Goal: Task Accomplishment & Management: Use online tool/utility

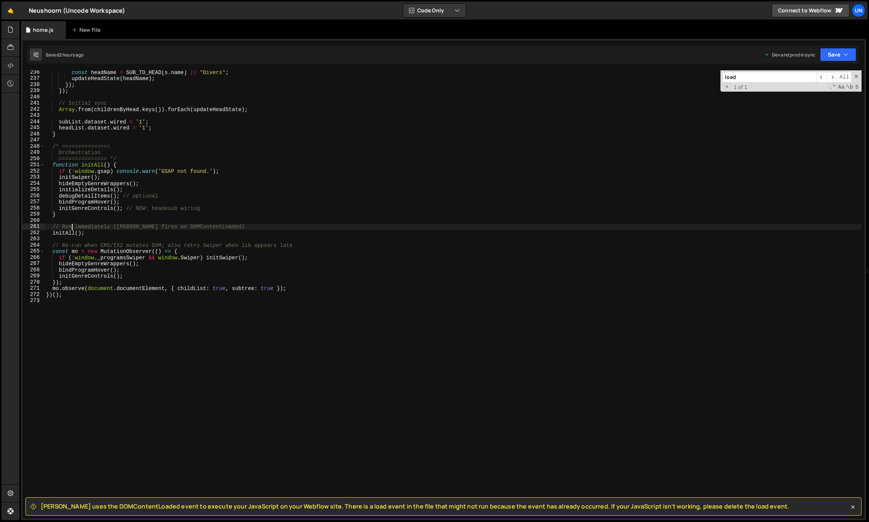
scroll to position [1452, 0]
click at [84, 30] on div "New File" at bounding box center [87, 29] width 31 height 7
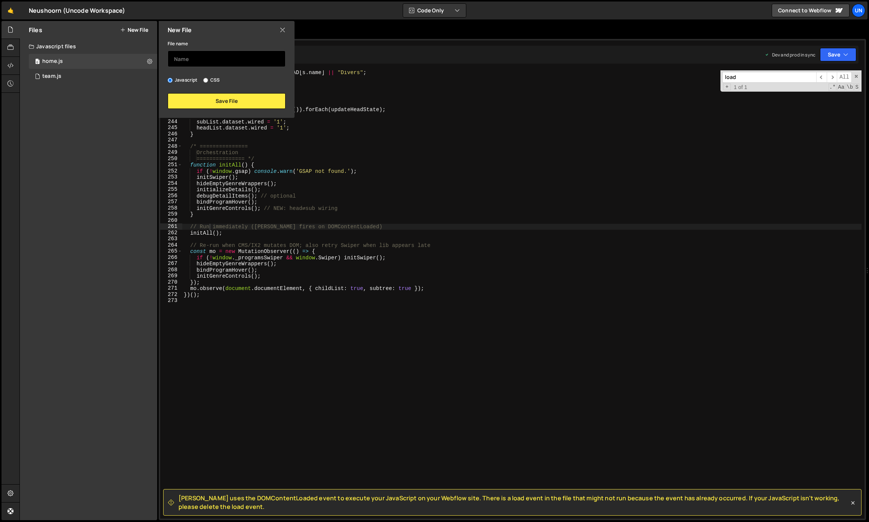
click at [168, 60] on input "text" at bounding box center [227, 58] width 118 height 16
type input "translate"
click at [222, 100] on button "Save File" at bounding box center [227, 101] width 118 height 16
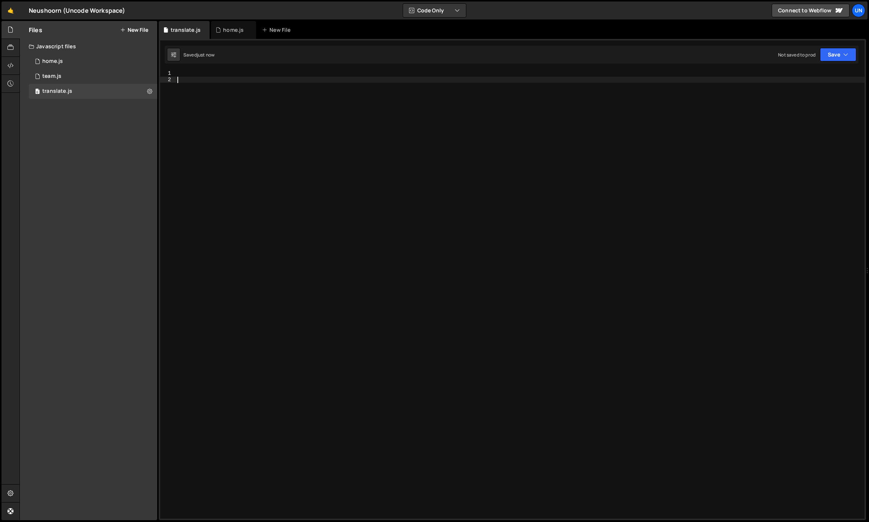
click at [204, 83] on div at bounding box center [520, 300] width 688 height 460
paste textarea "})();"
type textarea "})();"
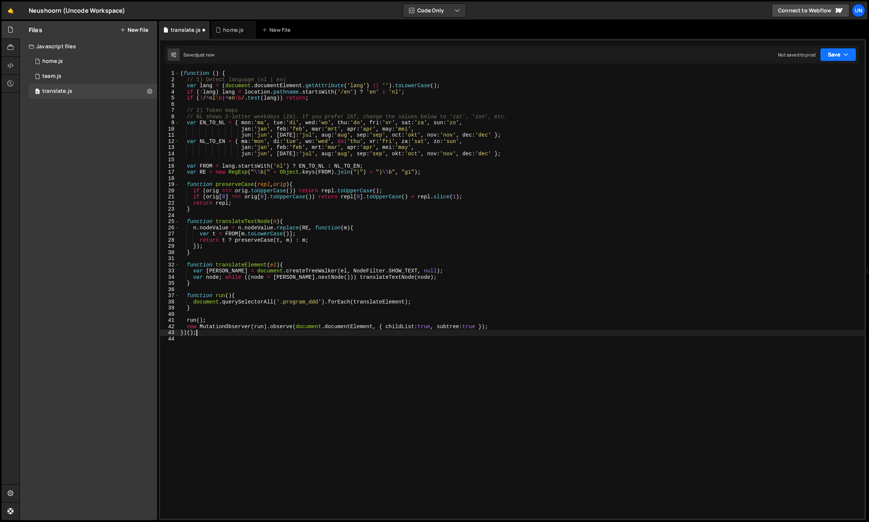
click at [820, 59] on button "Save" at bounding box center [838, 54] width 36 height 13
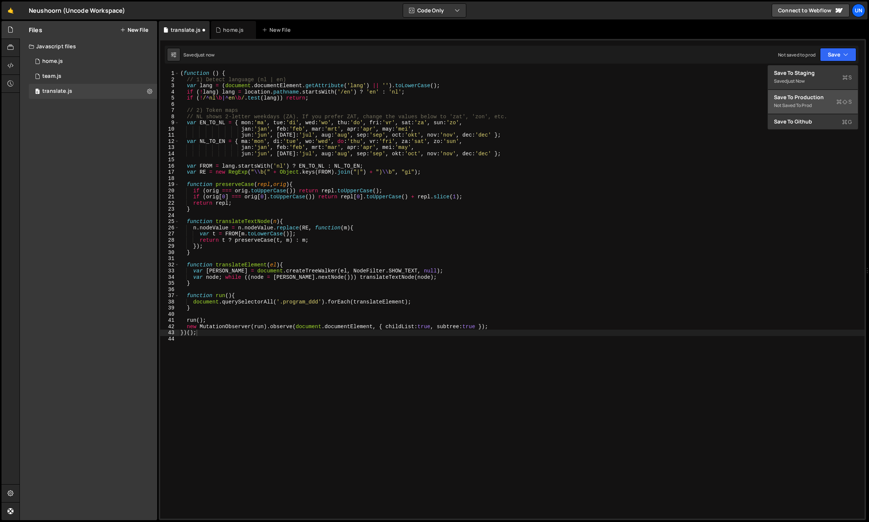
click at [794, 106] on div "Not saved to prod" at bounding box center [813, 105] width 78 height 9
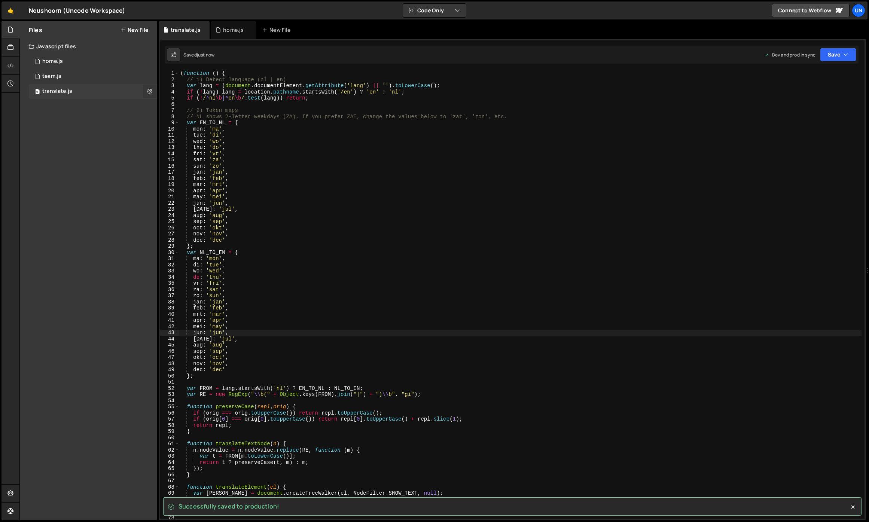
click at [151, 92] on icon at bounding box center [149, 91] width 5 height 7
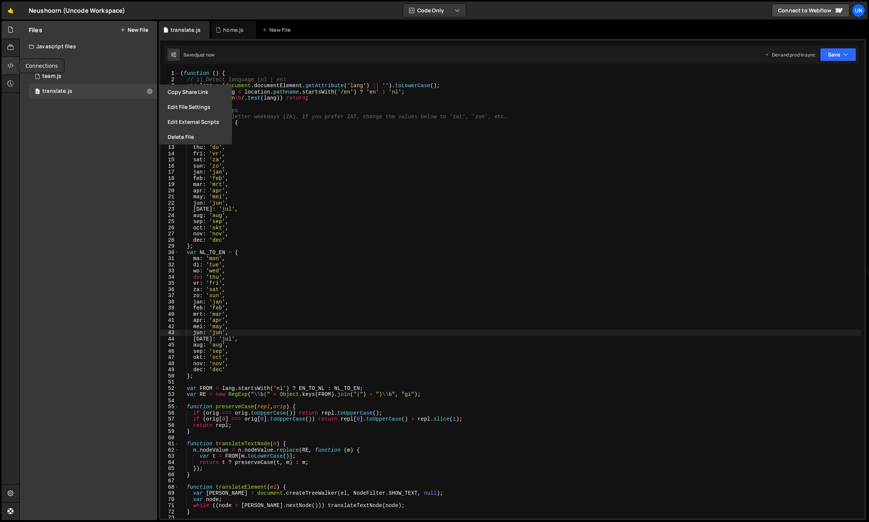
click at [7, 66] on div at bounding box center [10, 66] width 18 height 18
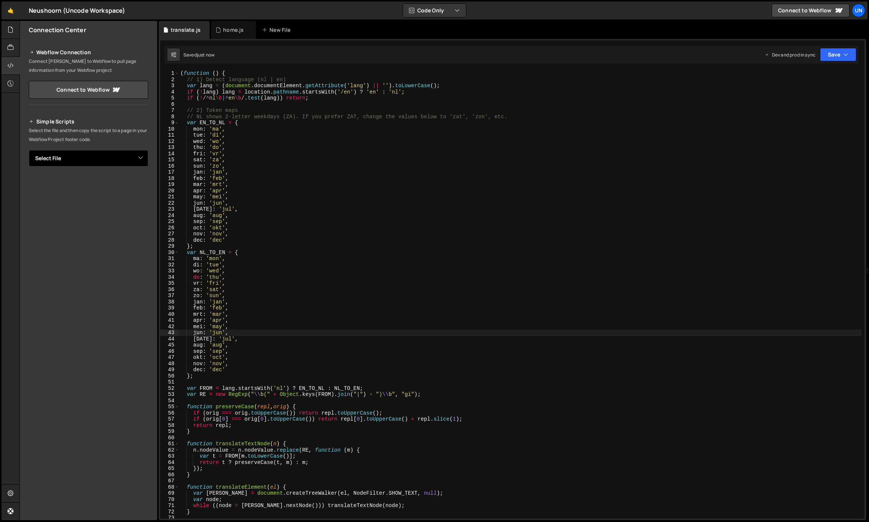
click at [112, 153] on select "Select File home.js team.js translate.js" at bounding box center [88, 158] width 119 height 16
select select "45614"
click at [29, 150] on select "Select File home.js team.js translate.js" at bounding box center [88, 158] width 119 height 16
click at [131, 183] on icon "Button group with nested dropdown" at bounding box center [131, 183] width 4 height 7
click at [120, 185] on button "Copy" at bounding box center [125, 184] width 25 height 16
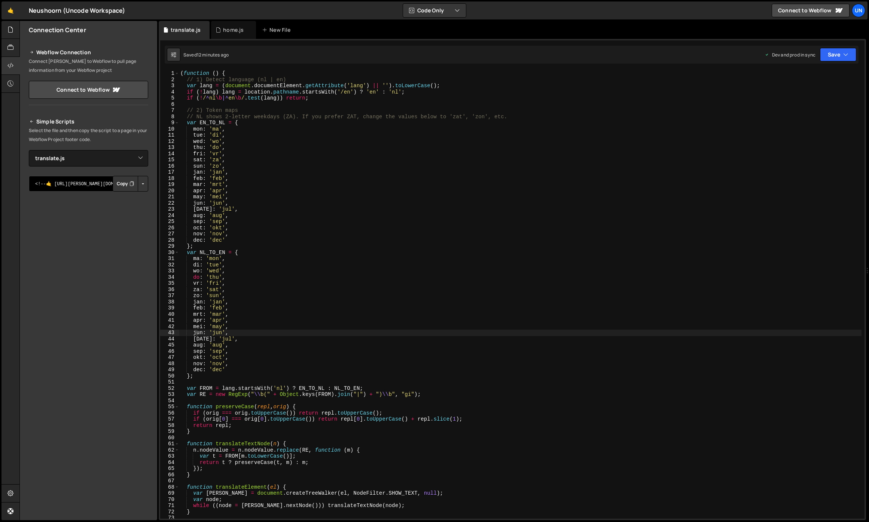
click at [103, 181] on textarea "<!--🤙 [URL][PERSON_NAME][DOMAIN_NAME]> <script>document.addEventListener("DOMCo…" at bounding box center [88, 184] width 119 height 16
click at [130, 188] on button "Copy" at bounding box center [125, 184] width 25 height 16
click at [207, 168] on div "( function ( ) { // 1) Detect language (nl | en) var lang = ( document . docume…" at bounding box center [520, 300] width 682 height 460
click at [218, 128] on div "( function ( ) { // 1) Detect language (nl | en) var lang = ( document . docume…" at bounding box center [520, 300] width 682 height 460
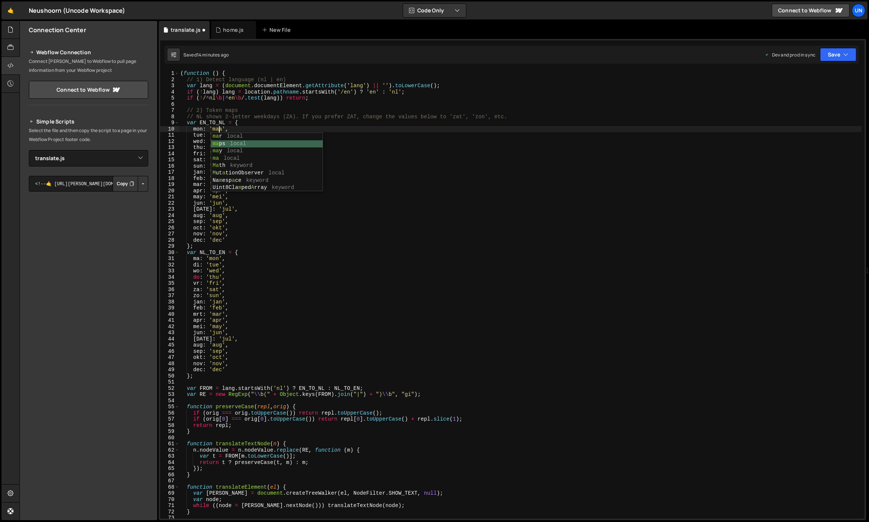
click at [420, 157] on div "( function ( ) { // 1) Detect language (nl | en) var lang = ( document . docume…" at bounding box center [520, 300] width 682 height 460
click at [218, 132] on div "( function ( ) { // 1) Detect language (nl | en) var lang = ( document . docume…" at bounding box center [520, 300] width 682 height 460
drag, startPoint x: 204, startPoint y: 137, endPoint x: 212, endPoint y: 139, distance: 9.0
click at [204, 137] on div "( function ( ) { // 1) Detect language (nl | en) var lang = ( document . docume…" at bounding box center [520, 300] width 682 height 460
click at [219, 141] on div "( function ( ) { // 1) Detect language (nl | en) var lang = ( document . docume…" at bounding box center [520, 300] width 682 height 460
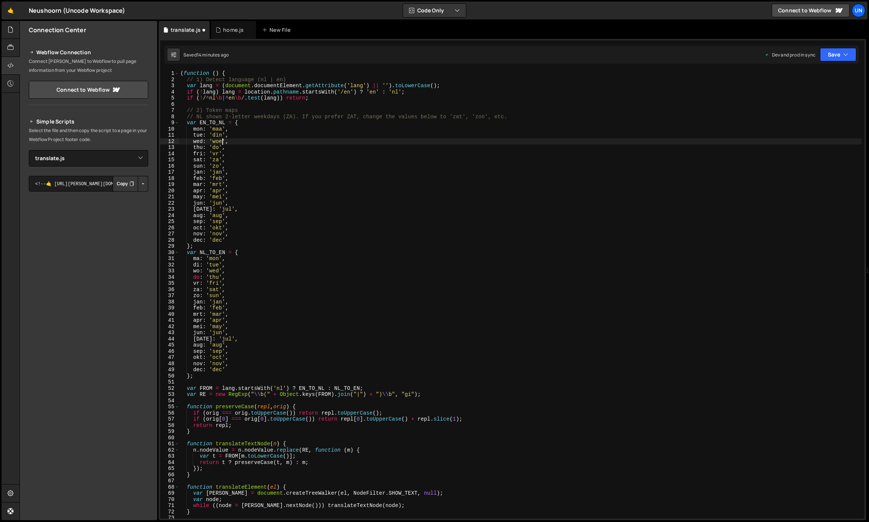
click at [250, 129] on div "( function ( ) { // 1) Detect language (nl | en) var lang = ( document . docume…" at bounding box center [520, 300] width 682 height 460
click at [219, 146] on div "( function ( ) { // 1) Detect language (nl | en) var lang = ( document . docume…" at bounding box center [520, 300] width 682 height 460
click at [262, 228] on div "( function ( ) { // 1) Detect language (nl | en) var lang = ( document . docume…" at bounding box center [520, 300] width 682 height 460
click at [218, 154] on div "( function ( ) { // 1) Detect language (nl | en) var lang = ( document . docume…" at bounding box center [520, 300] width 682 height 460
click at [218, 159] on div "( function ( ) { // 1) Detect language (nl | en) var lang = ( document . docume…" at bounding box center [520, 300] width 682 height 460
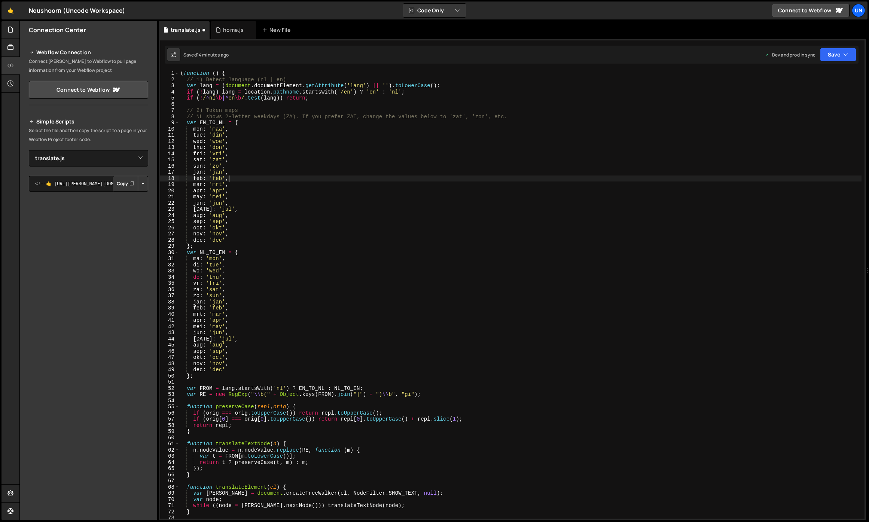
drag, startPoint x: 233, startPoint y: 178, endPoint x: 228, endPoint y: 173, distance: 7.4
click at [233, 178] on div "( function ( ) { // 1) Detect language (nl | en) var lang = ( document . docume…" at bounding box center [520, 300] width 682 height 460
click at [217, 166] on div "( function ( ) { // 1) Detect language (nl | en) var lang = ( document . docume…" at bounding box center [520, 300] width 682 height 460
click at [250, 183] on div "( function ( ) { // 1) Detect language (nl | en) var lang = ( document . docume…" at bounding box center [520, 300] width 682 height 460
click at [217, 131] on div "( function ( ) { // 1) Detect language (nl | en) var lang = ( document . docume…" at bounding box center [520, 300] width 682 height 460
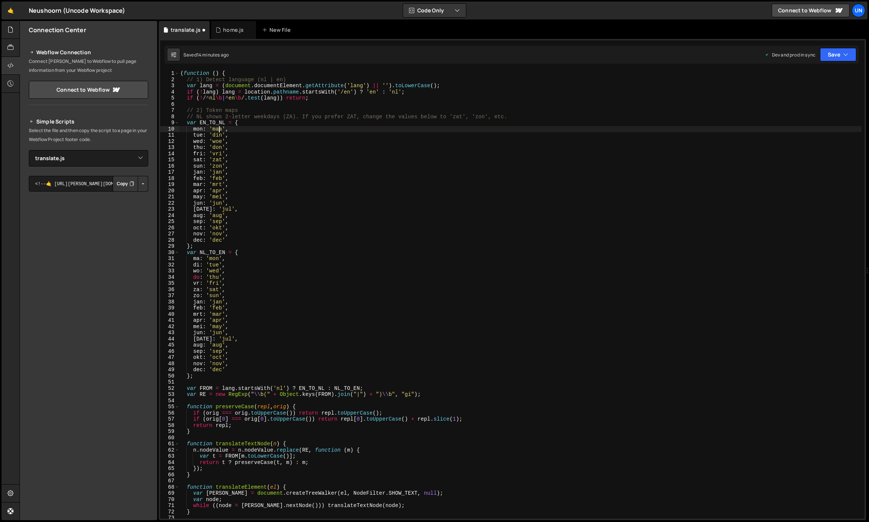
drag, startPoint x: 217, startPoint y: 131, endPoint x: 217, endPoint y: 135, distance: 4.5
click at [217, 131] on div "( function ( ) { // 1) Detect language (nl | en) var lang = ( document . docume…" at bounding box center [520, 300] width 682 height 460
click at [196, 256] on div "( function ( ) { // 1) Detect language (nl | en) var lang = ( document . docume…" at bounding box center [520, 300] width 682 height 460
paste textarea "a"
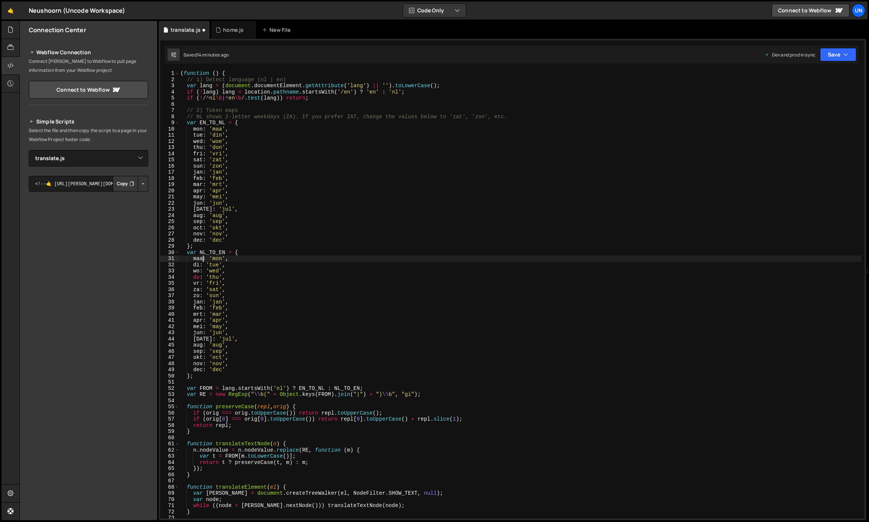
click at [199, 264] on div "( function ( ) { // 1) Detect language (nl | en) var lang = ( document . docume…" at bounding box center [520, 300] width 682 height 460
click at [364, 225] on div "( function ( ) { // 1) Detect language (nl | en) var lang = ( document . docume…" at bounding box center [520, 300] width 682 height 460
click at [301, 196] on div "( function ( ) { // 1) Detect language (nl | en) var lang = ( document . docume…" at bounding box center [520, 300] width 682 height 460
drag, startPoint x: 215, startPoint y: 132, endPoint x: 219, endPoint y: 131, distance: 4.4
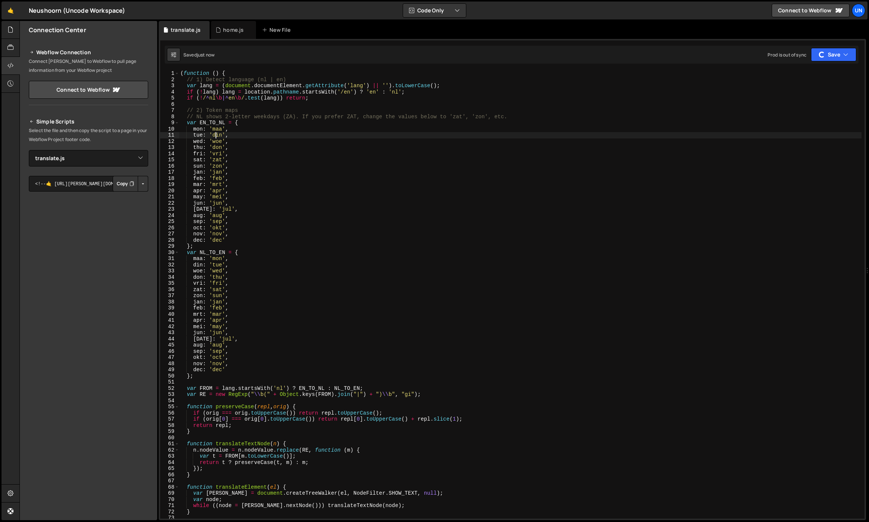
click at [214, 132] on div "( function ( ) { // 1) Detect language (nl | en) var lang = ( document . docume…" at bounding box center [520, 300] width 682 height 460
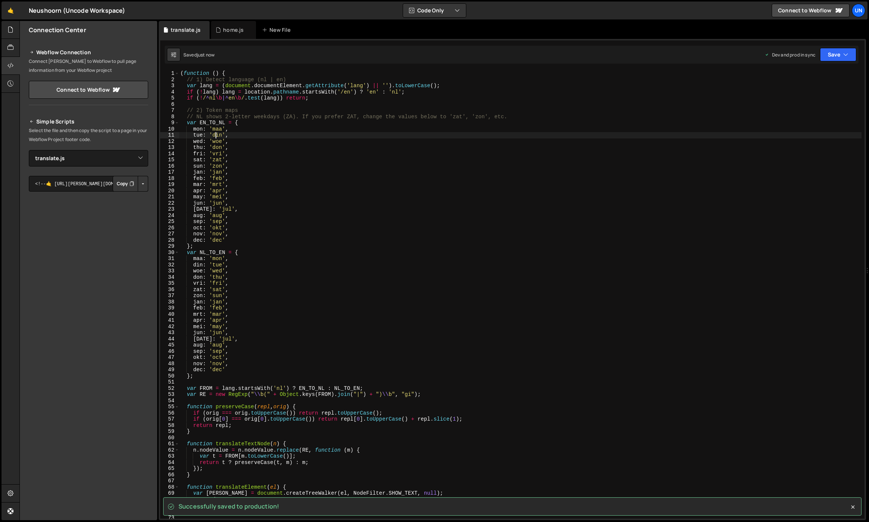
click at [196, 129] on div "( function ( ) { // 1) Detect language (nl | en) var lang = ( document . docume…" at bounding box center [520, 300] width 682 height 460
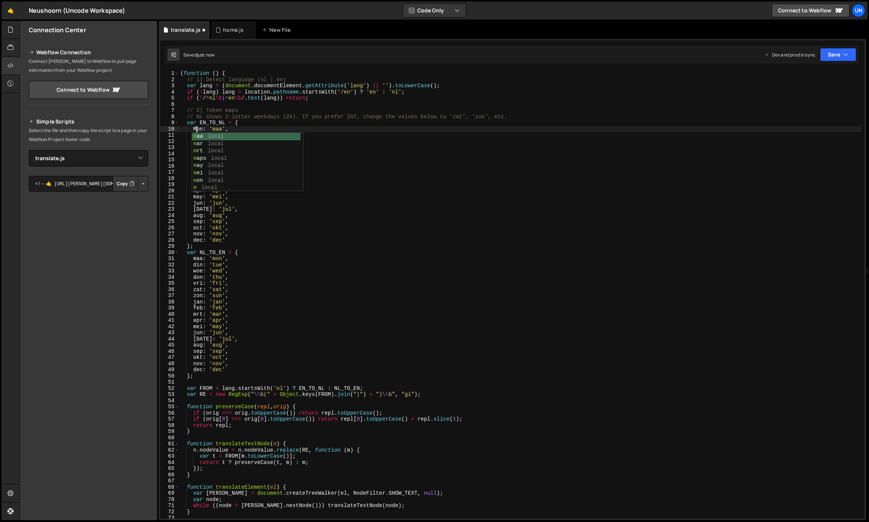
drag, startPoint x: 209, startPoint y: 124, endPoint x: 206, endPoint y: 127, distance: 4.3
click at [209, 124] on div "( function ( ) { // 1) Detect language (nl | en) var lang = ( document . docume…" at bounding box center [520, 300] width 682 height 460
click at [199, 138] on div "( function ( ) { // 1) Detect language (nl | en) var lang = ( document . docume…" at bounding box center [520, 300] width 682 height 460
click at [197, 142] on div "( function ( ) { // 1) Detect language (nl | en) var lang = ( document . docume…" at bounding box center [520, 300] width 682 height 460
drag, startPoint x: 227, startPoint y: 133, endPoint x: 212, endPoint y: 140, distance: 16.7
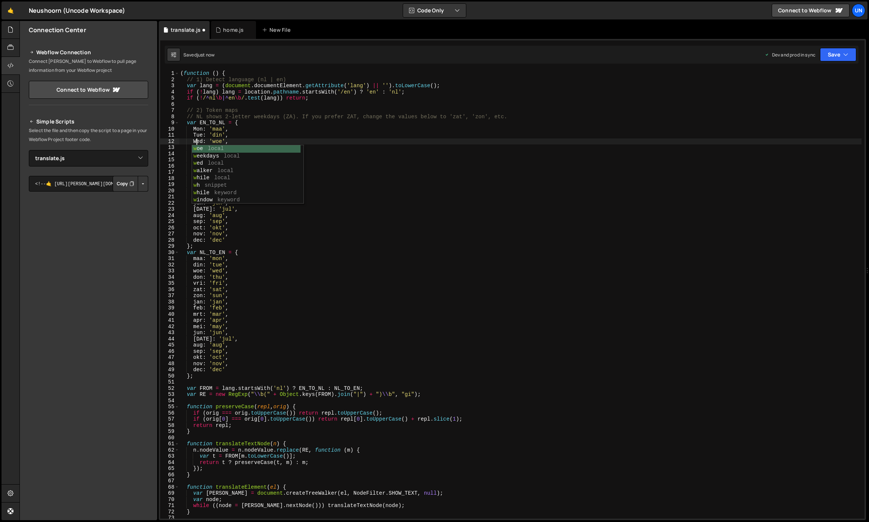
click at [226, 132] on div "( function ( ) { // 1) Detect language (nl | en) var lang = ( document . docume…" at bounding box center [520, 300] width 682 height 460
click at [196, 147] on div "( function ( ) { // 1) Detect language (nl | en) var lang = ( document . docume…" at bounding box center [520, 300] width 682 height 460
drag, startPoint x: 299, startPoint y: 121, endPoint x: 271, endPoint y: 136, distance: 31.6
click at [299, 121] on div "( function ( ) { // 1) Detect language (nl | en) var lang = ( document . docume…" at bounding box center [520, 300] width 682 height 460
drag, startPoint x: 196, startPoint y: 160, endPoint x: 205, endPoint y: 160, distance: 9.0
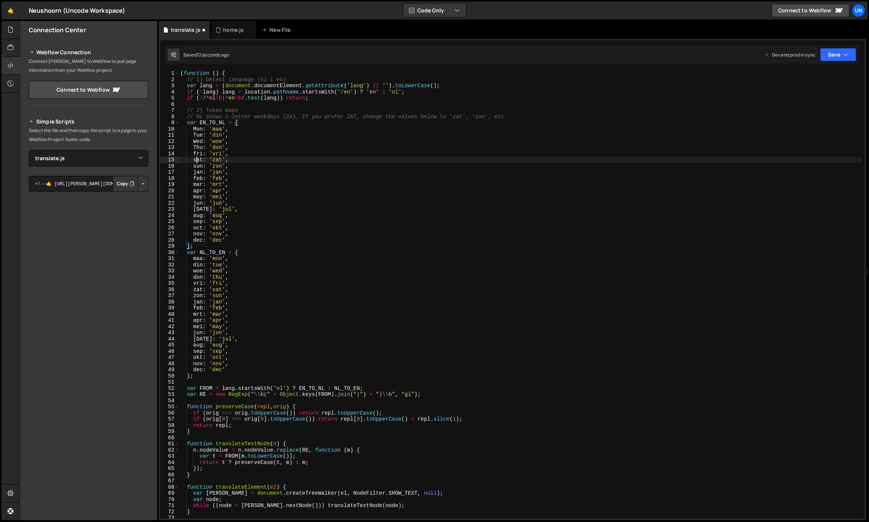
click at [196, 160] on div "( function ( ) { // 1) Detect language (nl | en) var lang = ( document . docume…" at bounding box center [520, 300] width 682 height 460
click at [211, 138] on div "( function ( ) { // 1) Detect language (nl | en) var lang = ( document . docume…" at bounding box center [520, 300] width 682 height 460
click at [200, 166] on div "( function ( ) { // 1) Detect language (nl | en) var lang = ( document . docume…" at bounding box center [520, 300] width 682 height 460
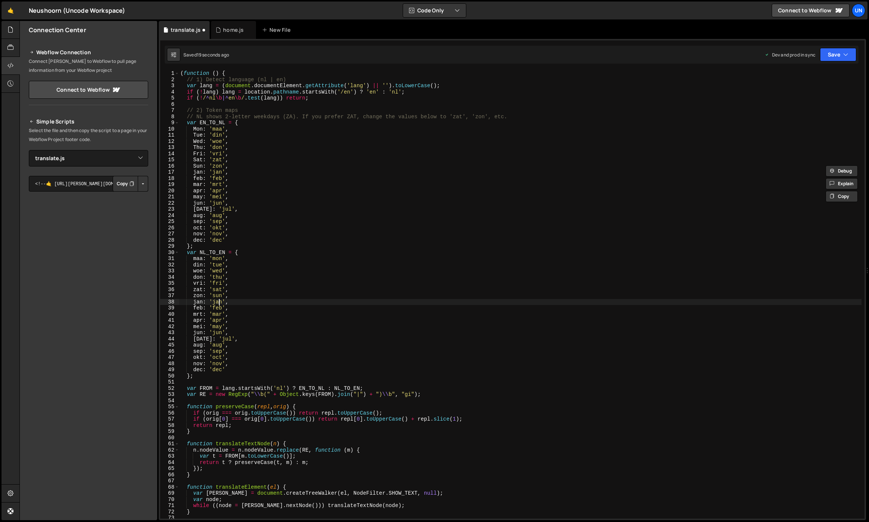
drag, startPoint x: 219, startPoint y: 304, endPoint x: 218, endPoint y: 309, distance: 4.6
click at [219, 304] on div "( function ( ) { // 1) Detect language (nl | en) var lang = ( document . docume…" at bounding box center [520, 300] width 682 height 460
click at [217, 297] on div "( function ( ) { // 1) Detect language (nl | en) var lang = ( document . docume…" at bounding box center [520, 300] width 682 height 460
paste textarea "S"
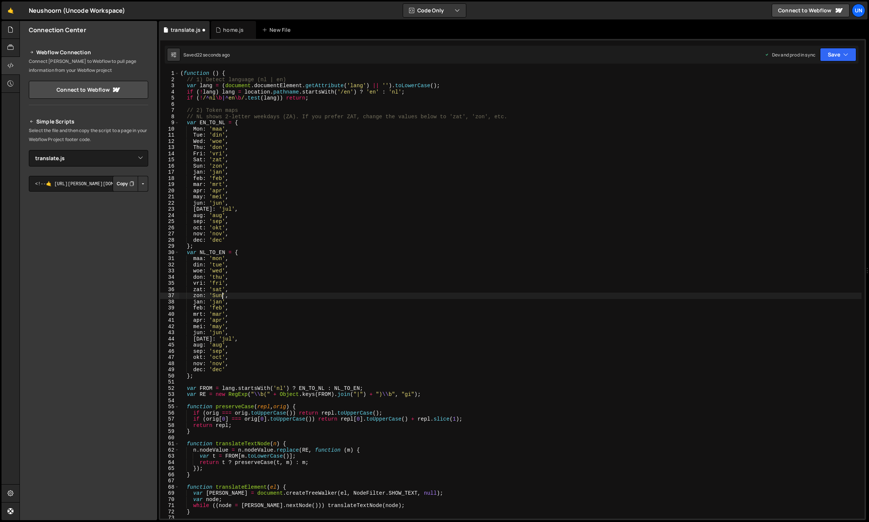
click at [218, 290] on div "( function ( ) { // 1) Detect language (nl | en) var lang = ( document . docume…" at bounding box center [520, 300] width 682 height 460
click at [215, 282] on div "( function ( ) { // 1) Detect language (nl | en) var lang = ( document . docume…" at bounding box center [520, 300] width 682 height 460
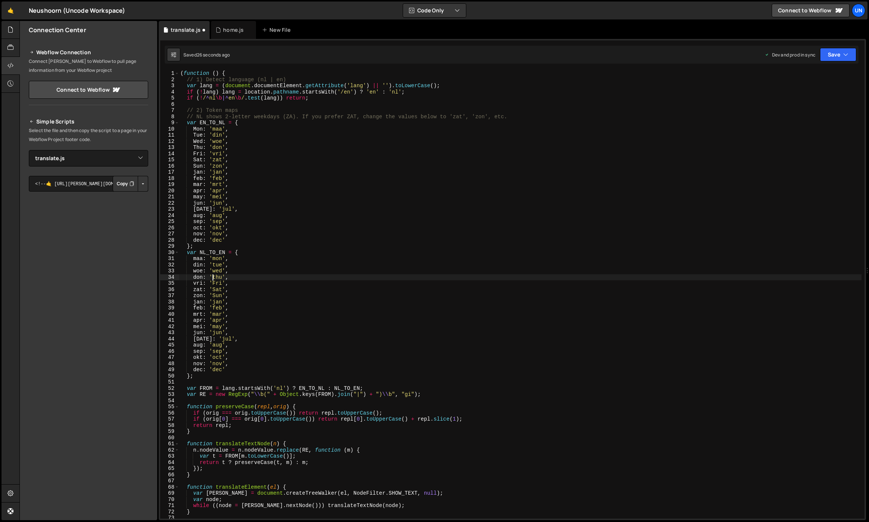
drag, startPoint x: 214, startPoint y: 277, endPoint x: 221, endPoint y: 277, distance: 7.9
click at [214, 277] on div "( function ( ) { // 1) Detect language (nl | en) var lang = ( document . docume…" at bounding box center [520, 300] width 682 height 460
click at [197, 258] on div "( function ( ) { // 1) Detect language (nl | en) var lang = ( document . docume…" at bounding box center [520, 300] width 682 height 460
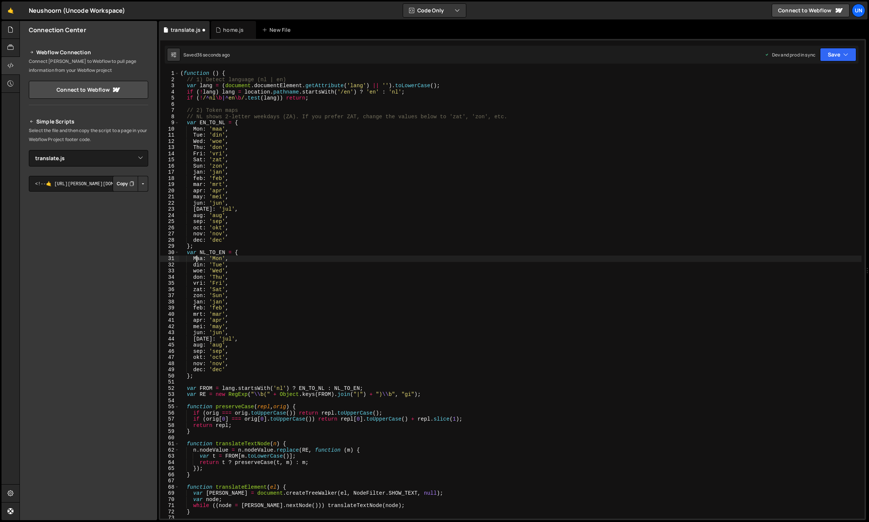
click at [195, 268] on div "( function ( ) { // 1) Detect language (nl | en) var lang = ( document . docume…" at bounding box center [520, 300] width 682 height 460
click at [281, 240] on div "( function ( ) { // 1) Detect language (nl | en) var lang = ( document . docume…" at bounding box center [520, 300] width 682 height 460
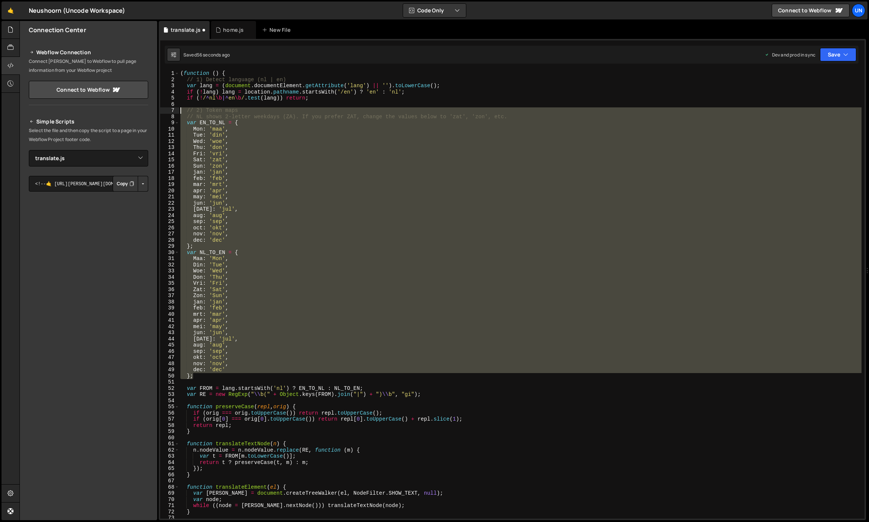
drag, startPoint x: 222, startPoint y: 375, endPoint x: 153, endPoint y: 113, distance: 270.9
click at [153, 113] on div "Files New File Javascript files 0 home.js 0 0 team.js 0 0 translate.js 0 CSS fi…" at bounding box center [443, 270] width 849 height 499
drag, startPoint x: 239, startPoint y: 344, endPoint x: 202, endPoint y: 367, distance: 43.4
click at [239, 344] on div "( function ( ) { // 1) Detect language (nl | en) var lang = ( document . docume…" at bounding box center [520, 294] width 682 height 448
drag, startPoint x: 197, startPoint y: 367, endPoint x: 173, endPoint y: 111, distance: 256.9
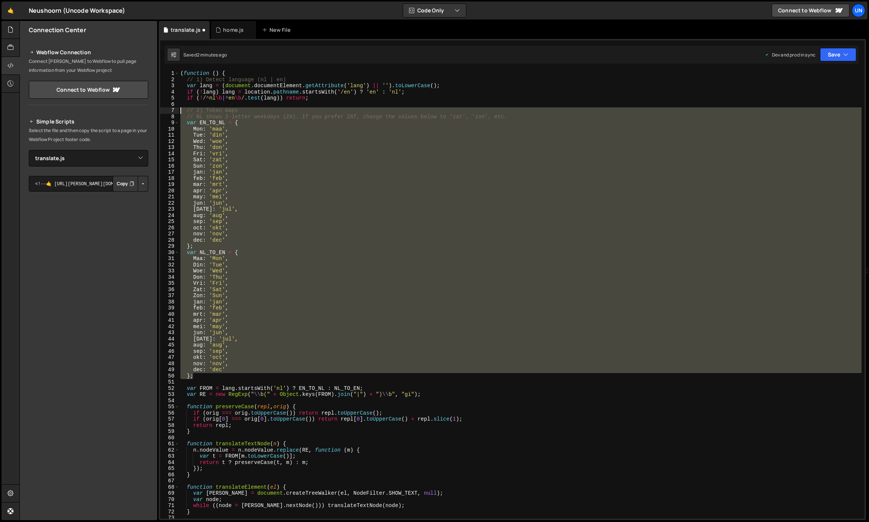
click at [169, 109] on div "aug: 'aug', 1 2 3 4 5 6 7 8 9 10 11 12 13 14 15 16 17 18 19 20 21 22 23 24 25 2…" at bounding box center [512, 294] width 704 height 448
paste textarea "};"
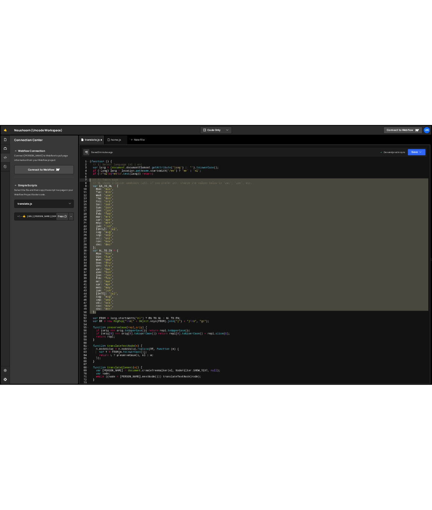
scroll to position [0, 0]
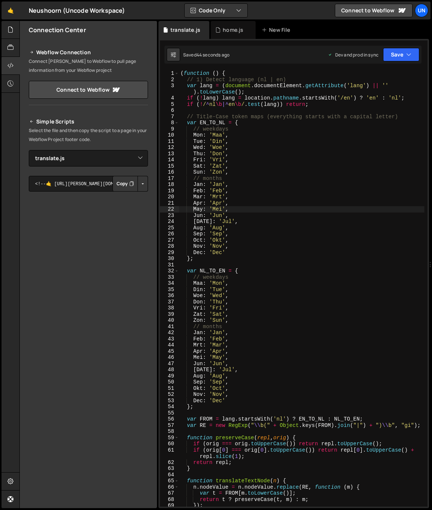
drag, startPoint x: 255, startPoint y: 224, endPoint x: 252, endPoint y: 221, distance: 5.3
click at [255, 224] on div "( function ( ) { // 1) Detect language (nl | en) var lang = ( document . docume…" at bounding box center [302, 294] width 246 height 449
type textarea "[DATE]: 'Jul',"
drag, startPoint x: 227, startPoint y: 28, endPoint x: 227, endPoint y: 49, distance: 20.6
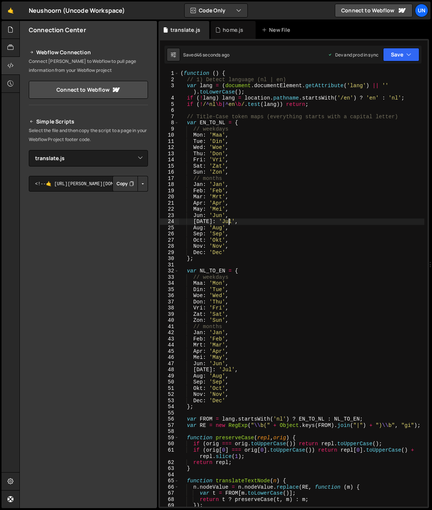
click at [227, 28] on div "home.js" at bounding box center [233, 29] width 21 height 7
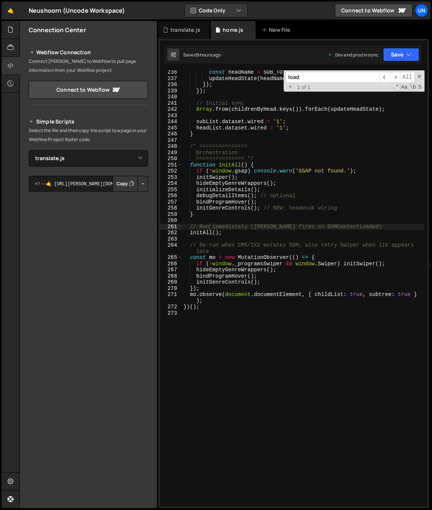
type textarea "initGenreControls(); // NEW: head⇄sub wiring"
drag, startPoint x: 230, startPoint y: 209, endPoint x: 225, endPoint y: 207, distance: 5.2
click at [230, 209] on div "const headName = SUB_TO_HEAD [ s . name ] || "Divers" ; updateHeadState ( headN…" at bounding box center [303, 293] width 243 height 449
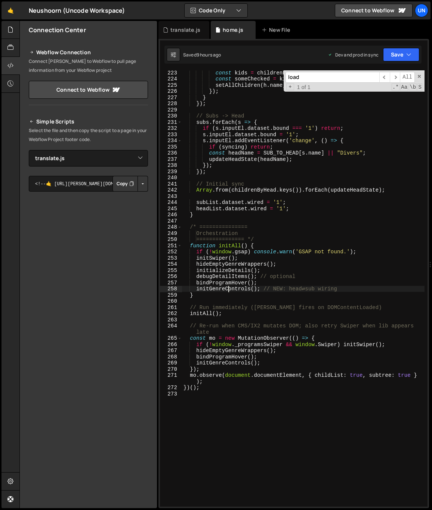
scroll to position [1443, 0]
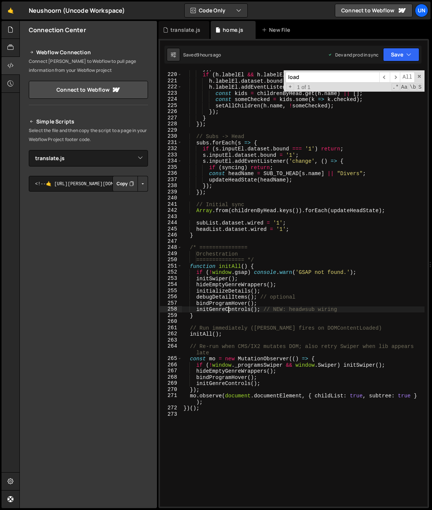
click at [233, 199] on div "}) ; if ( h . labelEl && h . labelEl . dataset . bound !== '1' ) { h . labelEl …" at bounding box center [303, 289] width 243 height 449
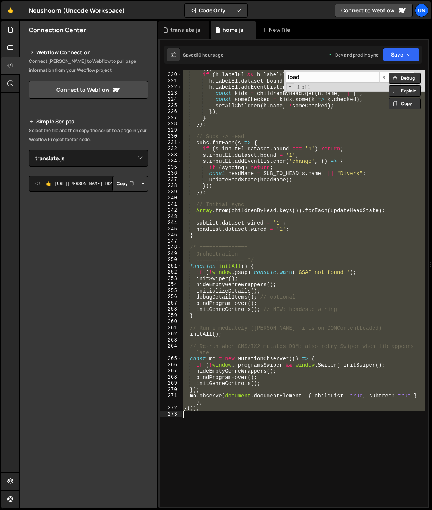
click at [274, 212] on div "}) ; if ( h . labelEl && h . labelEl . dataset . bound !== '1' ) { h . labelEl …" at bounding box center [303, 288] width 243 height 436
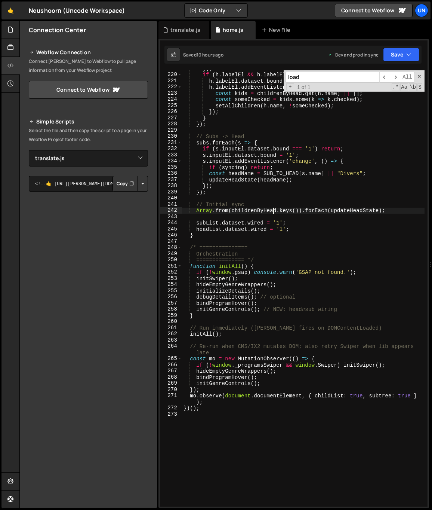
type textarea "})();"
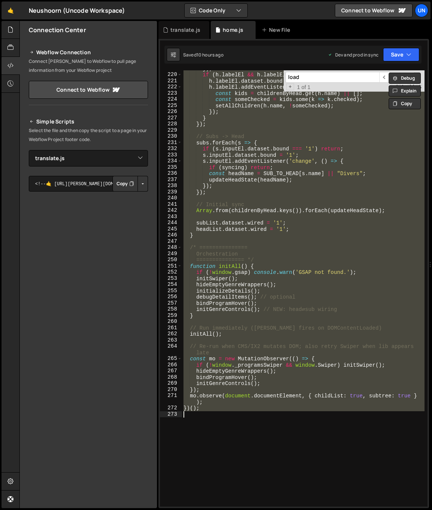
paste textarea
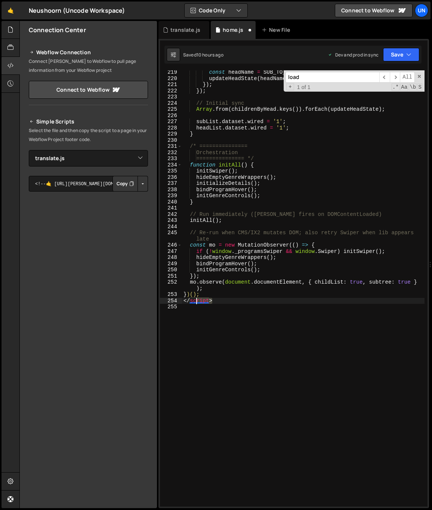
drag, startPoint x: 198, startPoint y: 298, endPoint x: 171, endPoint y: 297, distance: 26.2
click at [171, 297] on div "219 220 221 222 223 224 225 226 227 228 229 230 231 232 233 234 235 236 237 238…" at bounding box center [294, 288] width 268 height 436
type textarea "})(); </script>"
click at [206, 304] on div "const headName = SUB_TO_HEAD [ s . name ] || "Divers" ; updateHeadState ( headN…" at bounding box center [303, 293] width 243 height 449
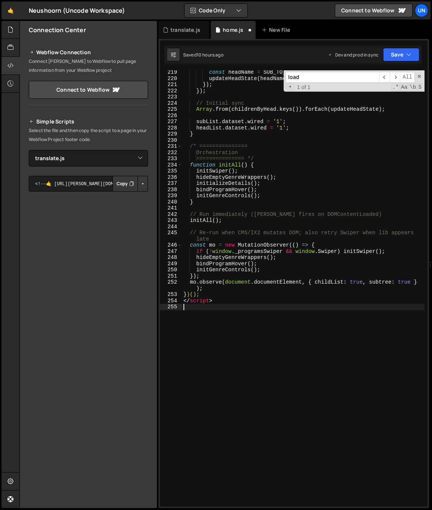
click at [205, 302] on div "const headName = SUB_TO_HEAD [ s . name ] || "Divers" ; updateHeadState ( headN…" at bounding box center [303, 293] width 243 height 449
type textarea "</script>"
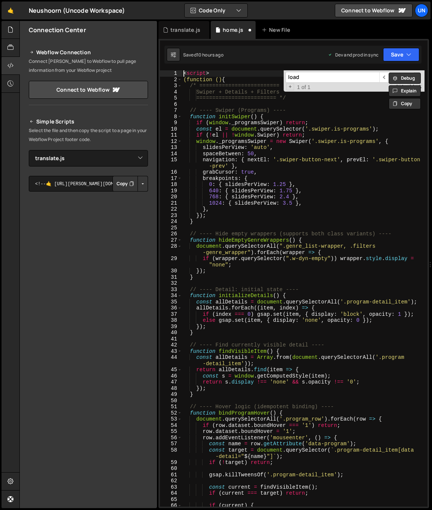
scroll to position [0, 0]
type textarea "<"
type textarea "(function () {"
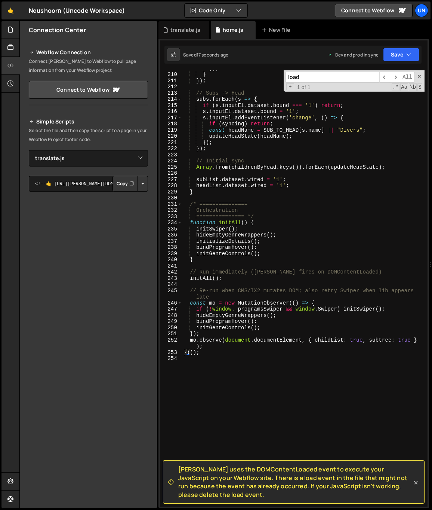
scroll to position [1357, 0]
click at [300, 429] on div "}) ; } }) ; // Subs -> Head subs . forEach ( s => { if ( s . inputEl . dataset …" at bounding box center [303, 289] width 243 height 449
type input "l"
type textarea "Swiper + Details + Filters"
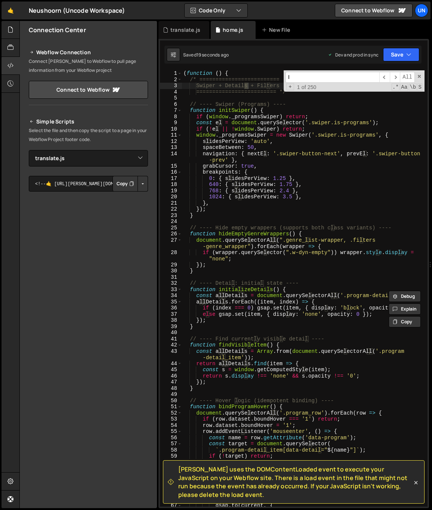
type input "lo"
type textarea "if (index === 0) gsap.set(item, { display: 'block', opacity: 1 });"
type input "loa"
type textarea "// Run immediately ([PERSON_NAME] fires on DOMContentLoaded)"
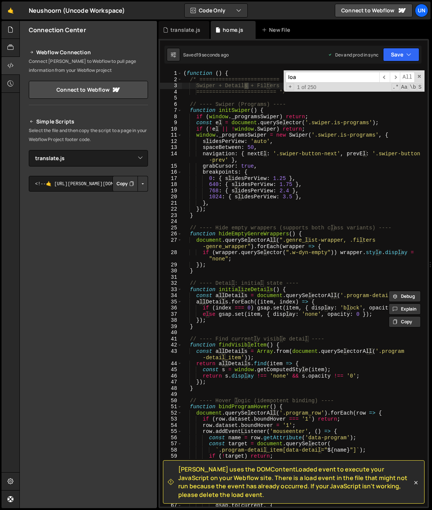
type input "load"
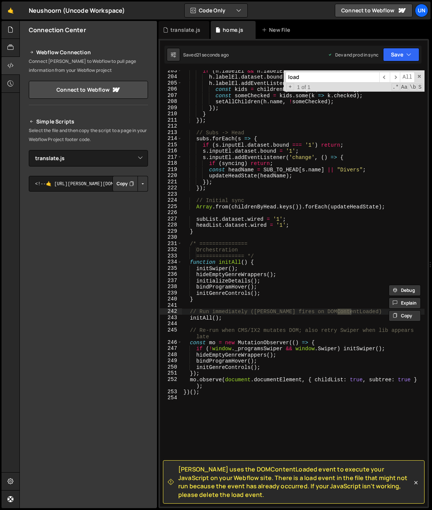
scroll to position [1317, 0]
click at [399, 78] on span "​" at bounding box center [395, 77] width 10 height 11
click at [387, 77] on span "​" at bounding box center [385, 77] width 10 height 11
drag, startPoint x: 243, startPoint y: 326, endPoint x: 238, endPoint y: 325, distance: 4.6
click at [243, 326] on div "if ( h . labelEl && h . labelEl . dataset . bound !== '1' ) { h . labelEl . dat…" at bounding box center [303, 292] width 243 height 449
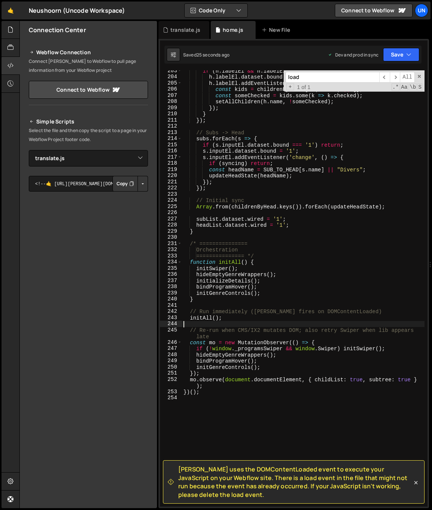
click at [225, 319] on div "if ( h . labelEl && h . labelEl . dataset . bound !== '1' ) { h . labelEl . dat…" at bounding box center [303, 292] width 243 height 449
click at [260, 389] on div "if ( h . labelEl && h . labelEl . dataset . bound !== '1' ) { h . labelEl . dat…" at bounding box center [303, 292] width 243 height 449
click at [278, 379] on div "if ( h . labelEl && h . labelEl . dataset . bound !== '1' ) { h . labelEl . dat…" at bounding box center [303, 292] width 243 height 449
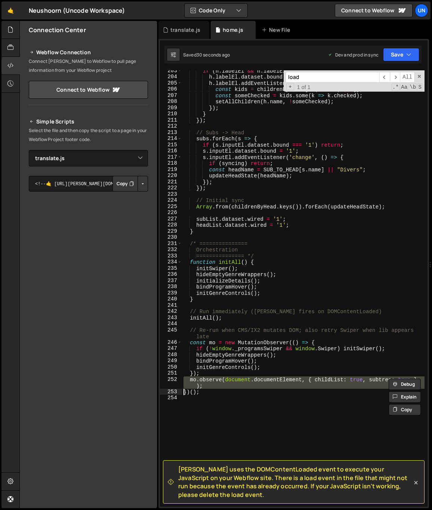
click at [278, 379] on div "if ( h . labelEl && h . labelEl . dataset . bound !== '1' ) { h . labelEl . dat…" at bounding box center [303, 292] width 243 height 449
type textarea "mo.observe(document.documentElement, { childList: true, subtree: true }); })();"
click at [298, 481] on span "[PERSON_NAME] uses the DOMContentLoaded event to execute your JavaScript on you…" at bounding box center [295, 482] width 234 height 34
click at [301, 423] on div "if ( h . labelEl && h . labelEl . dataset . bound !== '1' ) { h . labelEl . dat…" at bounding box center [303, 292] width 243 height 449
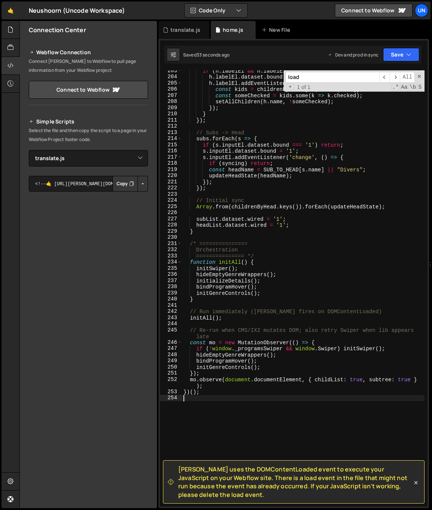
type textarea "})();"
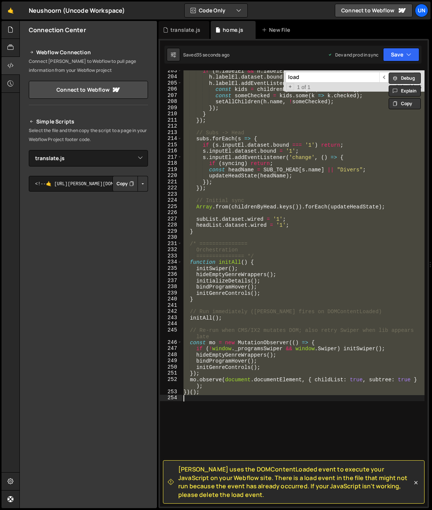
click at [407, 75] on button "Debug" at bounding box center [405, 78] width 32 height 11
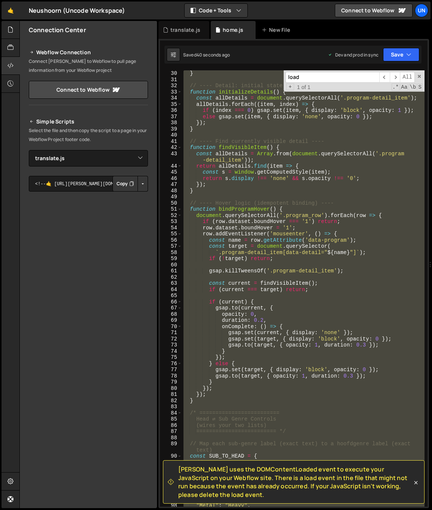
scroll to position [0, 0]
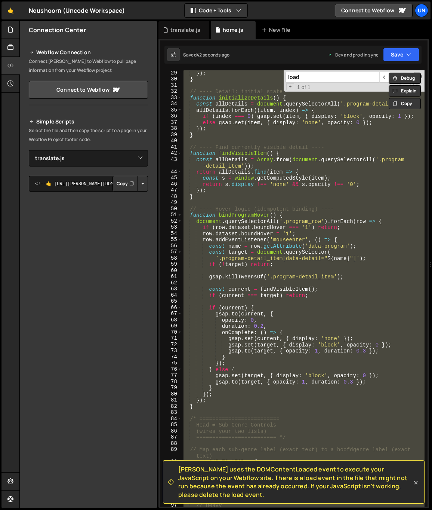
click at [419, 75] on div "Debug Explain Copy translate.js home.js New File Saved 42 seconds ago Dev and p…" at bounding box center [294, 264] width 271 height 487
click at [420, 75] on span at bounding box center [419, 76] width 5 height 5
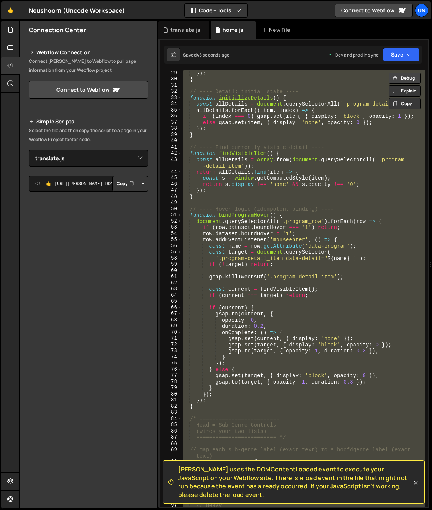
click at [411, 77] on button "Debug" at bounding box center [405, 78] width 32 height 11
click at [12, 67] on icon at bounding box center [10, 65] width 6 height 8
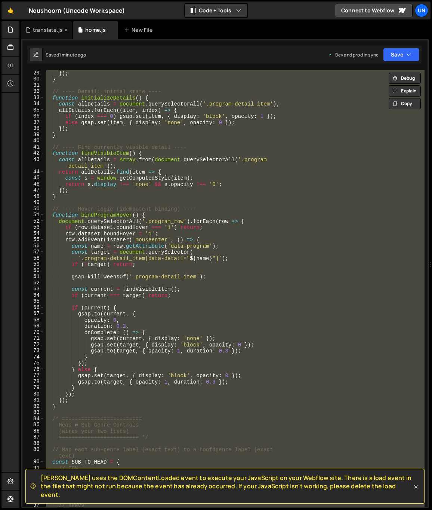
click at [58, 26] on div "translate.js" at bounding box center [48, 29] width 30 height 7
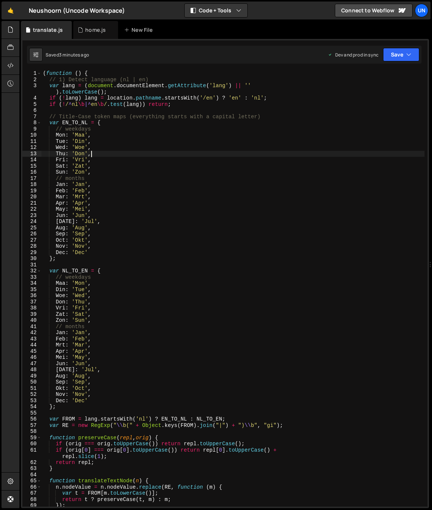
click at [139, 156] on div "( function ( ) { // 1) Detect language (nl | en) var lang = ( document . docume…" at bounding box center [233, 294] width 383 height 449
click at [249, 99] on div "( function ( ) { // 1) Detect language (nl | en) var lang = ( document . docume…" at bounding box center [233, 294] width 383 height 449
click at [217, 98] on div "( function ( ) { // 1) Detect language (nl | en) var lang = ( document . docume…" at bounding box center [233, 294] width 383 height 449
click at [219, 87] on div "( function ( ) { // 1) Detect language (nl | en) var lang = ( document . docume…" at bounding box center [233, 294] width 383 height 449
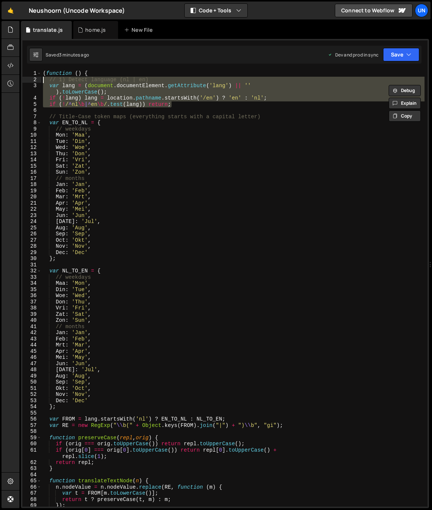
drag, startPoint x: 183, startPoint y: 102, endPoint x: 28, endPoint y: 78, distance: 157.1
click at [28, 78] on div "var lang = (document.documentElement.getAttribute('lang') || '').toLowerCase();…" at bounding box center [224, 288] width 405 height 436
click at [108, 82] on div "( function ( ) { // 1) Detect language (nl | en) var lang = ( document . docume…" at bounding box center [233, 288] width 383 height 436
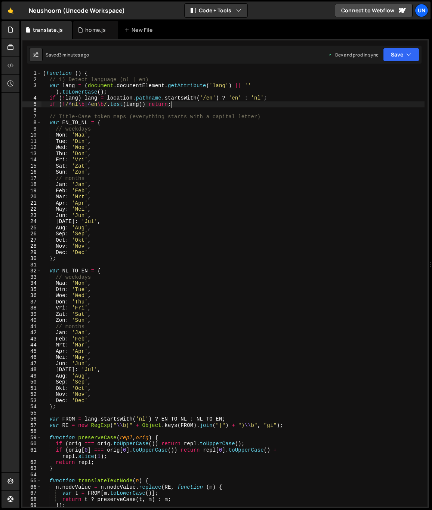
click at [181, 104] on div "( function ( ) { // 1) Detect language (nl | en) var lang = ( document . docume…" at bounding box center [233, 294] width 383 height 449
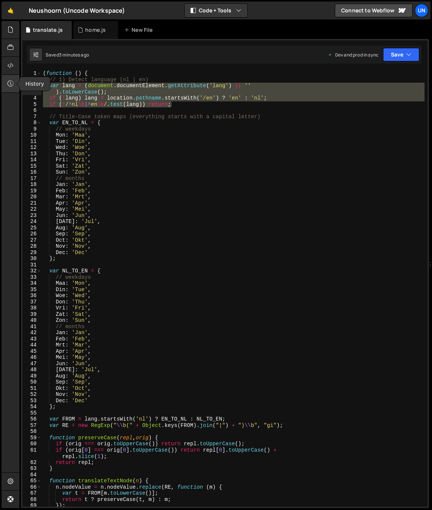
drag, startPoint x: 187, startPoint y: 105, endPoint x: 2, endPoint y: 83, distance: 185.7
click at [2, 83] on div "Hold on a sec... Are you certain you wish to leave this page? Any changes you'v…" at bounding box center [216, 255] width 432 height 510
click at [171, 96] on div "( function ( ) { // 1) Detect language (nl | en) var lang = ( document . docume…" at bounding box center [233, 288] width 383 height 436
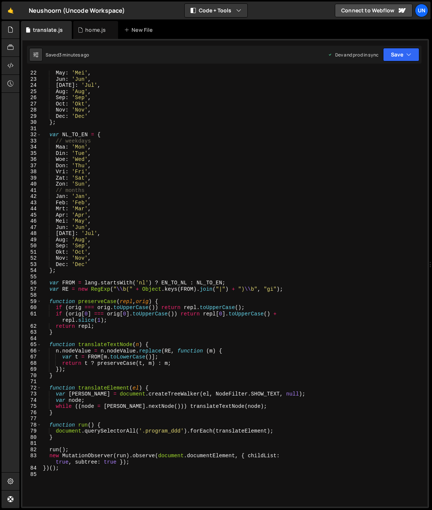
scroll to position [136, 0]
click at [181, 429] on div "May : 'Mei' , Jun : 'Jun' , [DATE] : 'Jul' , Aug : 'Aug' , Sep : 'Sep' , Oct : …" at bounding box center [233, 294] width 383 height 449
click at [108, 432] on div "May : 'Mei' , Jun : 'Jun' , [DATE] : 'Jul' , Aug : 'Aug' , Sep : 'Sep' , Oct : …" at bounding box center [233, 294] width 383 height 449
click at [70, 438] on div "May : 'Mei' , Jun : 'Jun' , [DATE] : 'Jul' , Aug : 'Aug' , Sep : 'Sep' , Oct : …" at bounding box center [233, 294] width 383 height 449
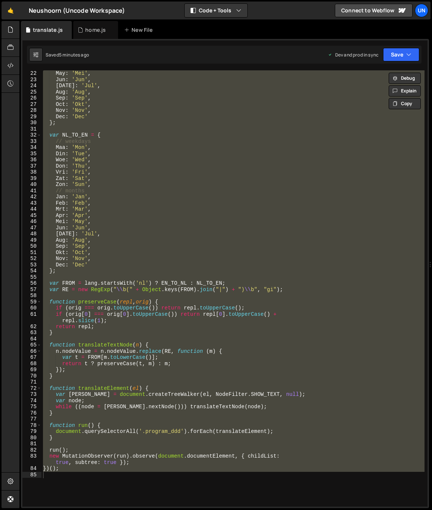
click at [97, 411] on div "May : 'Mei' , Jun : 'Jun' , [DATE] : 'Jul' , Aug : 'Aug' , Sep : 'Sep' , Oct : …" at bounding box center [233, 288] width 383 height 436
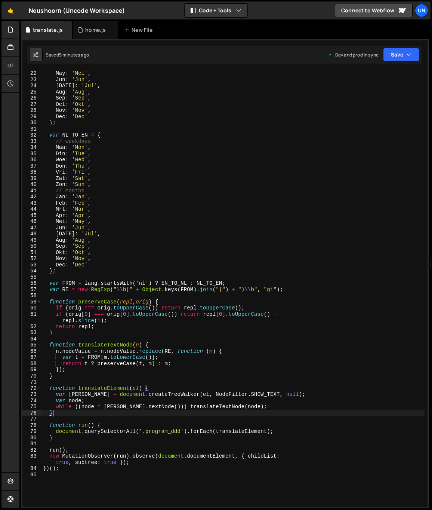
type textarea "})();"
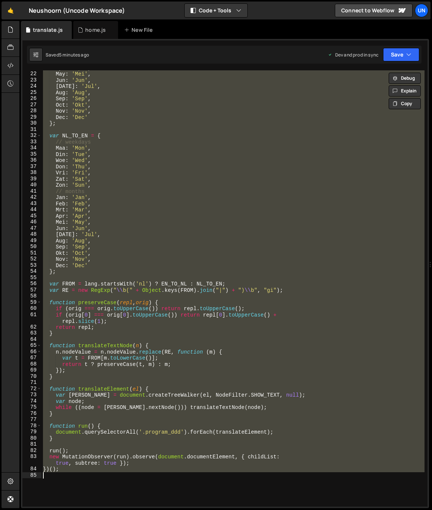
scroll to position [0, 0]
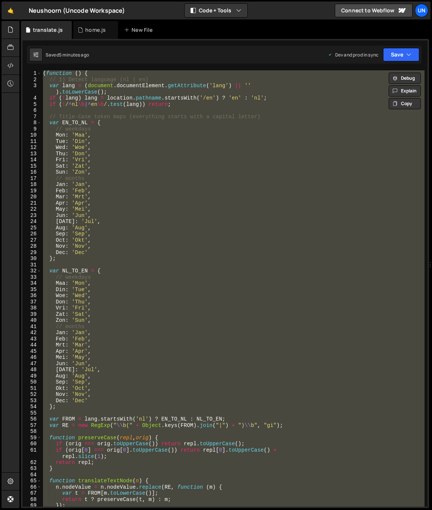
paste textarea
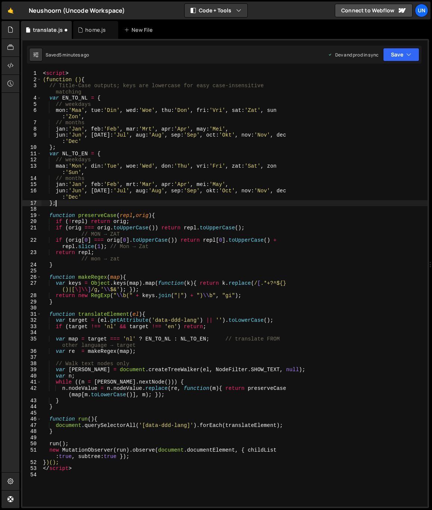
click at [117, 200] on div "< script > (function () { // Title-Case outputs; keys are lowercase for easy ca…" at bounding box center [235, 294] width 386 height 449
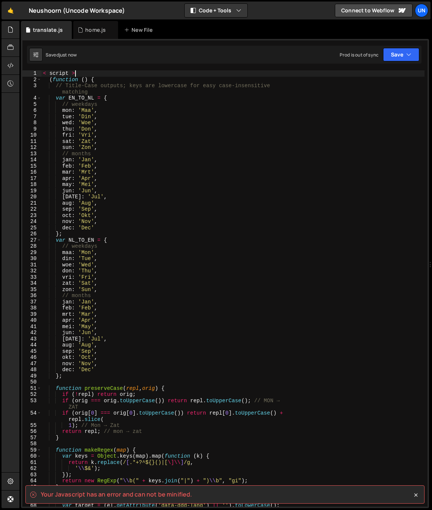
drag, startPoint x: 93, startPoint y: 73, endPoint x: -17, endPoint y: 79, distance: 110.1
click at [0, 79] on html "Projects [GEOGRAPHIC_DATA] Blog Un Projects Your Teams Invite team member Accou…" at bounding box center [216, 255] width 432 height 510
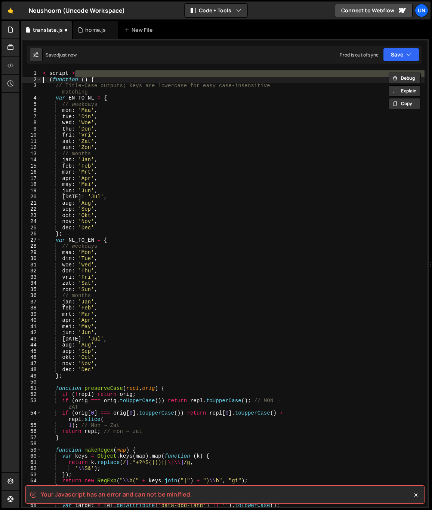
click at [82, 74] on div "< script > ( function ( ) { // Title-Case outputs; keys are lowercase for easy …" at bounding box center [233, 288] width 383 height 436
type textarea "< script >"
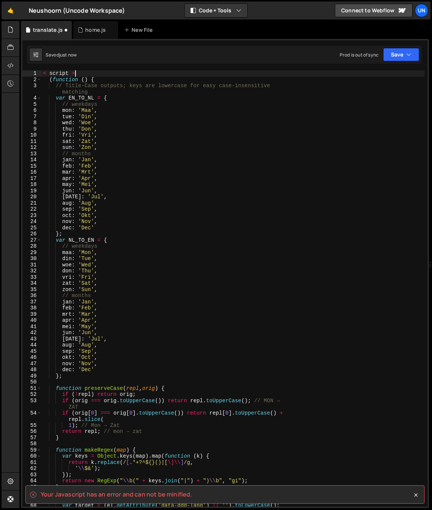
drag, startPoint x: 73, startPoint y: 74, endPoint x: 21, endPoint y: 72, distance: 52.8
click at [20, 71] on div "Files New File Javascript files 0 home.js 0 0 team.js 0 0 translate.js 0 CSS fi…" at bounding box center [225, 264] width 413 height 487
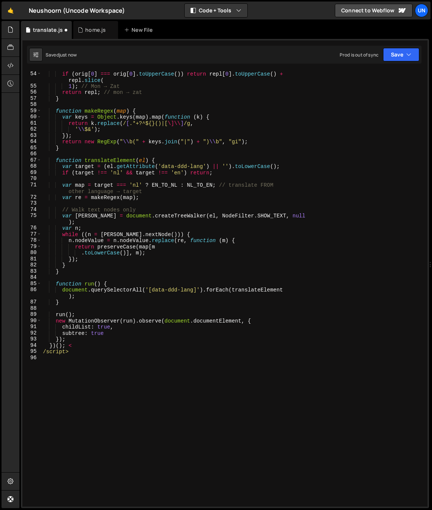
scroll to position [357, 0]
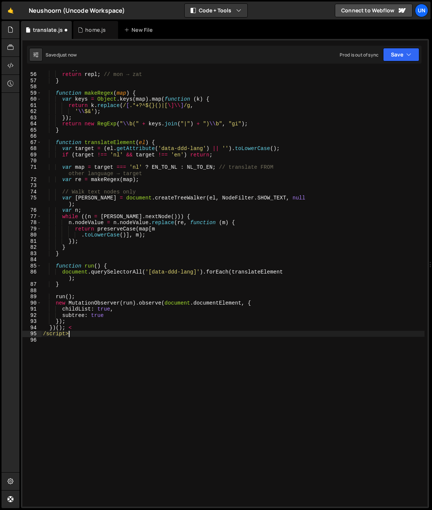
drag, startPoint x: 81, startPoint y: 333, endPoint x: 30, endPoint y: 332, distance: 51.3
click at [30, 332] on div "55 56 57 58 59 60 61 62 63 64 65 66 67 68 69 70 71 72 73 74 75 76 77 78 79 80 8…" at bounding box center [224, 288] width 405 height 436
type textarea "/script>"
drag, startPoint x: 74, startPoint y: 328, endPoint x: 78, endPoint y: 330, distance: 4.4
click at [74, 328] on div "1 ) ; // Mon → Zat return repl ; // mon → zat } function makeRegex ( map ) { va…" at bounding box center [233, 289] width 383 height 449
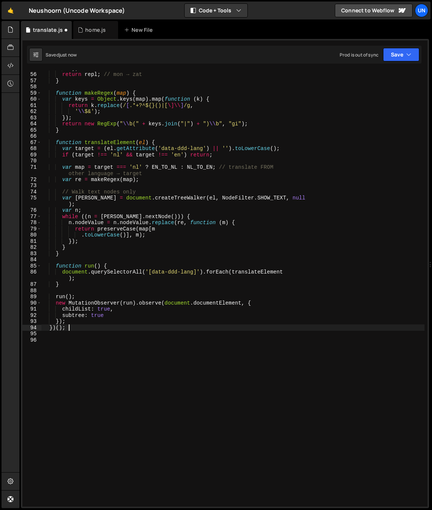
type textarea "})();"
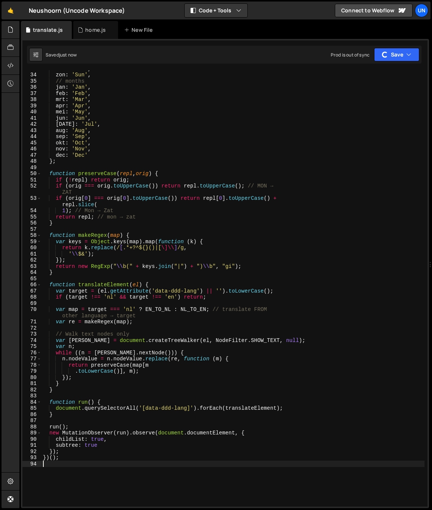
scroll to position [109, 0]
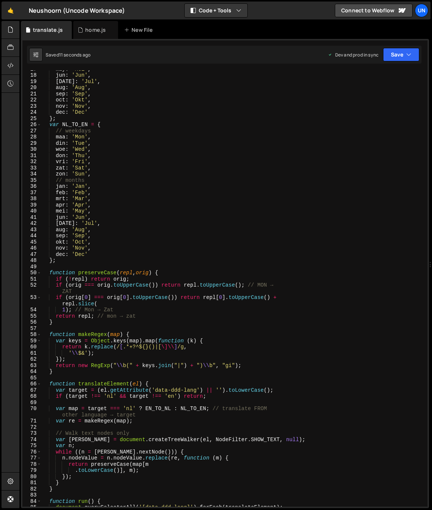
click at [161, 174] on div "may : 'Mei' , jun : 'Jun' , [DATE] : 'Jul' , aug : 'Aug' , sep : 'Sep' , oct : …" at bounding box center [233, 290] width 383 height 449
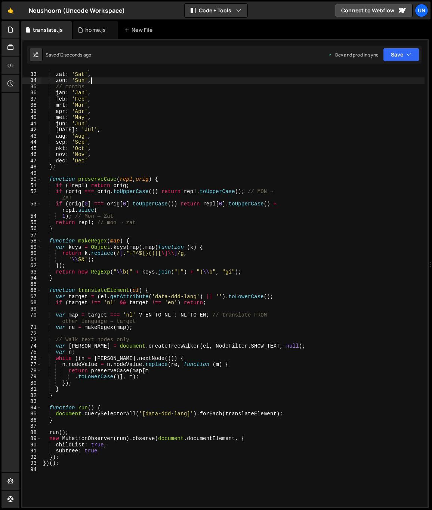
scroll to position [238, 0]
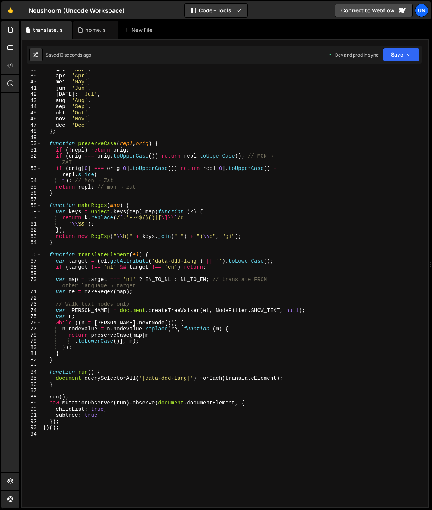
click at [189, 376] on div "mrt : 'Mar' , apr : 'Apr' , mei : 'May' , jun : 'Jun' , [DATE] : 'Jul' , aug : …" at bounding box center [233, 291] width 383 height 449
click at [144, 382] on div "mrt : 'Mar' , apr : 'Apr' , mei : 'May' , jun : 'Jun' , [DATE] : 'Jul' , aug : …" at bounding box center [233, 291] width 383 height 449
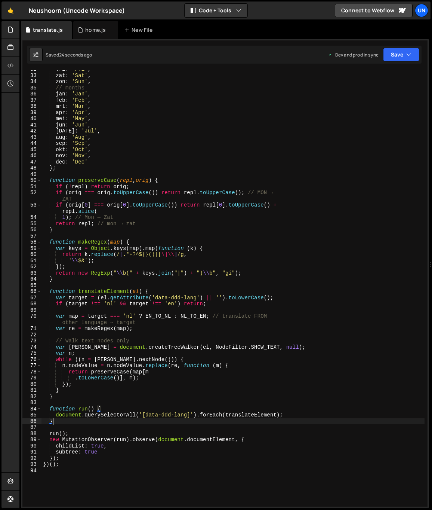
scroll to position [202, 0]
click at [127, 288] on div "vri : 'Fri' , zat : 'Sat' , zon : 'Sun' , // months jan : 'Jan' , feb : 'Feb' ,…" at bounding box center [233, 289] width 383 height 449
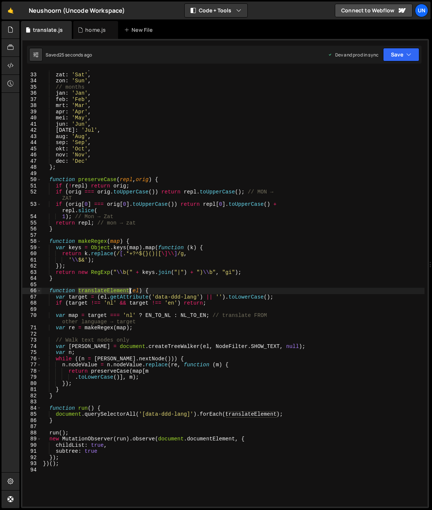
click at [127, 288] on div "vri : 'Fri' , zat : 'Sat' , zon : 'Sun' , // months jan : 'Jan' , feb : 'Feb' ,…" at bounding box center [233, 289] width 383 height 449
click at [165, 295] on div "vri : 'Fri' , zat : 'Sat' , zon : 'Sun' , // months jan : 'Jan' , feb : 'Feb' ,…" at bounding box center [233, 289] width 383 height 449
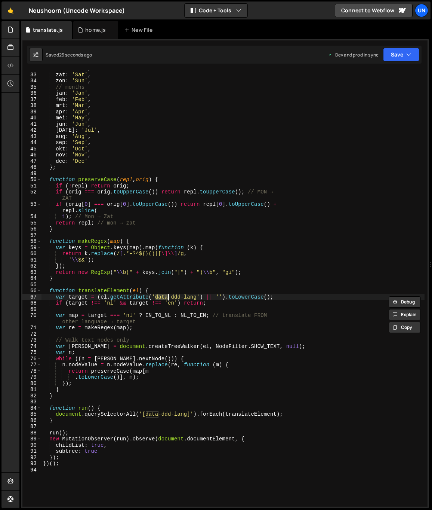
click at [165, 294] on div "vri : 'Fri' , zat : 'Sat' , zon : 'Sun' , // months jan : 'Jan' , feb : 'Feb' ,…" at bounding box center [233, 289] width 383 height 449
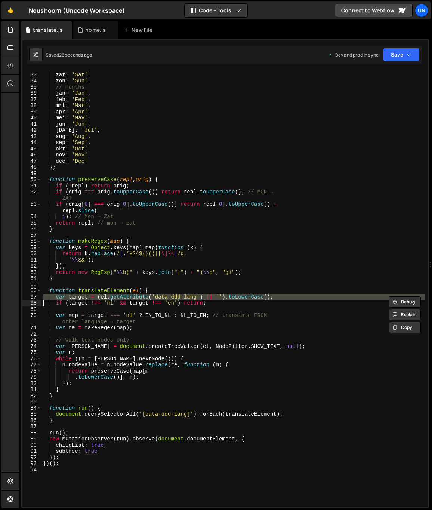
click at [209, 298] on div "vri : 'Fri' , zat : 'Sat' , zon : 'Sun' , // months jan : 'Jan' , feb : 'Feb' ,…" at bounding box center [233, 288] width 383 height 436
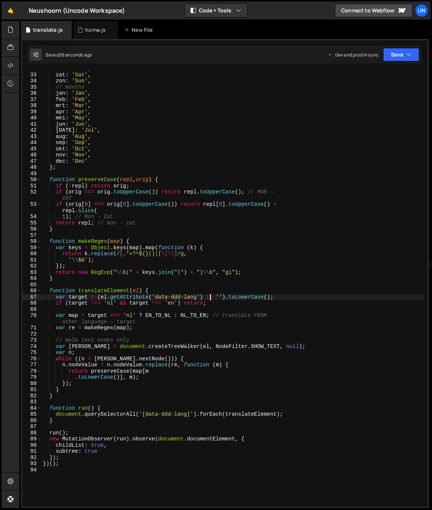
click at [149, 304] on div "vri : 'Fri' , zat : 'Sat' , zon : 'Sun' , // months jan : 'Jan' , feb : 'Feb' ,…" at bounding box center [233, 289] width 383 height 449
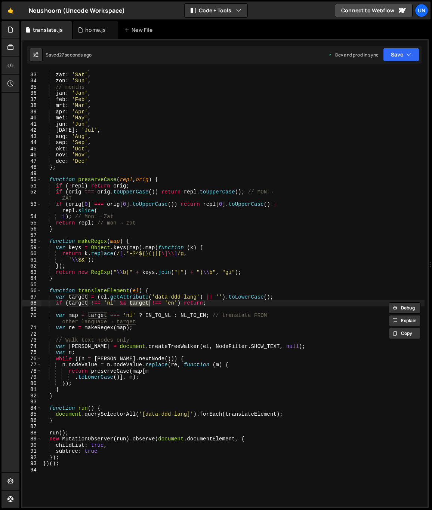
click at [149, 304] on div "vri : 'Fri' , zat : 'Sat' , zon : 'Sun' , // months jan : 'Jan' , feb : 'Feb' ,…" at bounding box center [233, 289] width 383 height 449
click at [129, 297] on div "vri : 'Fri' , zat : 'Sat' , zon : 'Sun' , // months jan : 'Jan' , feb : 'Feb' ,…" at bounding box center [233, 289] width 383 height 449
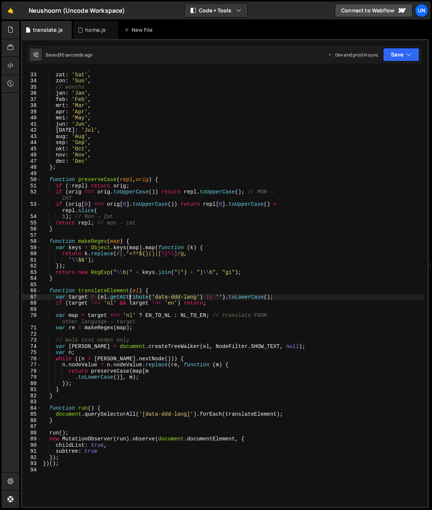
click at [120, 302] on div "vri : 'Fri' , zat : 'Sat' , zon : 'Sun' , // months jan : 'Jan' , feb : 'Feb' ,…" at bounding box center [233, 289] width 383 height 449
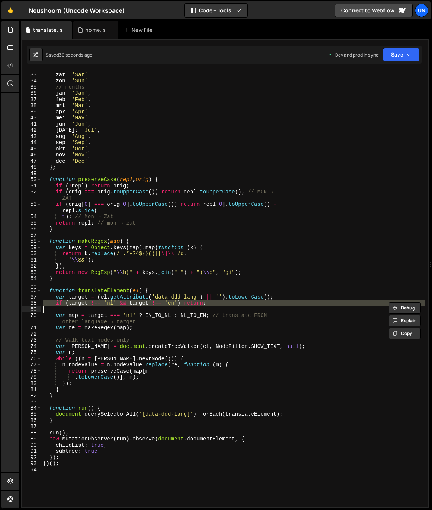
click at [170, 304] on div "vri : 'Fri' , zat : 'Sat' , zon : 'Sun' , // months jan : 'Jan' , feb : 'Feb' ,…" at bounding box center [233, 288] width 383 height 436
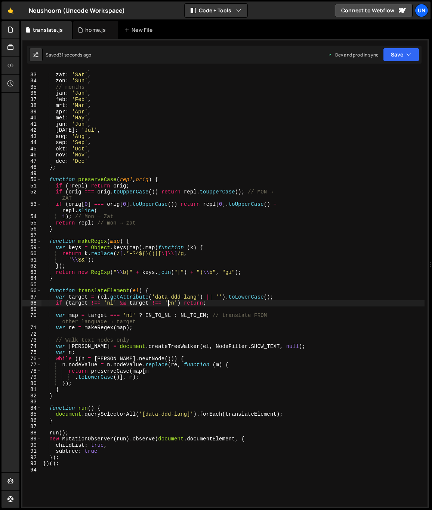
click at [135, 321] on div "vri : 'Fri' , zat : 'Sat' , zon : 'Sun' , // months jan : 'Jan' , feb : 'Feb' ,…" at bounding box center [233, 289] width 383 height 449
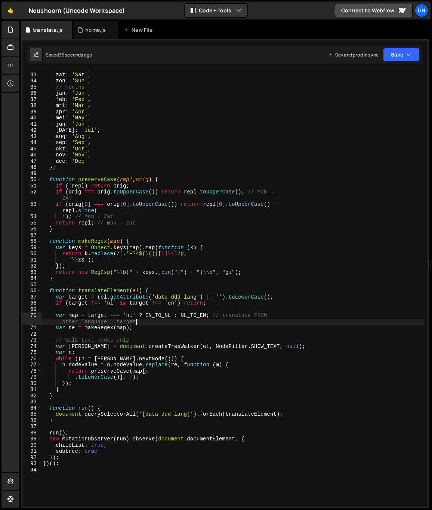
click at [131, 364] on div "vri : 'Fri' , zat : 'Sat' , zon : 'Sun' , // months jan : 'Jan' , feb : 'Feb' ,…" at bounding box center [233, 289] width 383 height 449
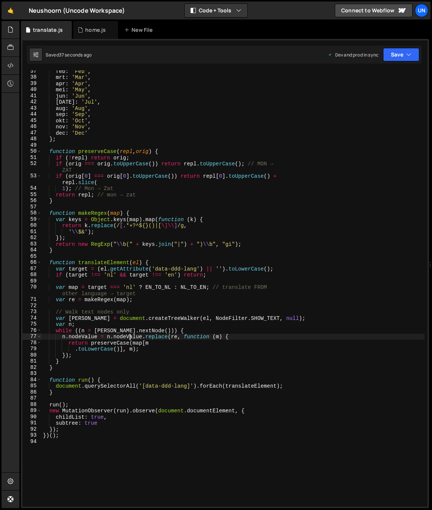
scroll to position [231, 0]
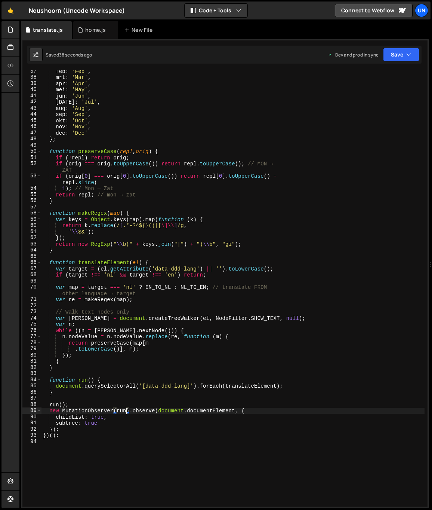
click at [128, 409] on div "feb : 'Feb' , mrt : 'Mar' , apr : 'Apr' , mei : 'May' , jun : 'Jun' , [DATE] : …" at bounding box center [233, 292] width 383 height 449
click at [126, 410] on div "feb : 'Feb' , mrt : 'Mar' , apr : 'Apr' , mei : 'May' , jun : 'Jun' , [DATE] : …" at bounding box center [233, 292] width 383 height 449
click at [120, 428] on div "feb : 'Feb' , mrt : 'Mar' , apr : 'Apr' , mei : 'May' , jun : 'Jun' , [DATE] : …" at bounding box center [233, 292] width 383 height 449
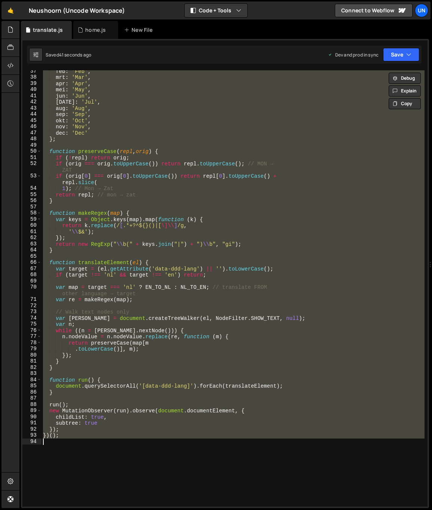
click at [170, 422] on div "feb : 'Feb' , mrt : 'Mar' , apr : 'Apr' , mei : 'May' , jun : 'Jun' , [DATE] : …" at bounding box center [233, 288] width 383 height 436
type textarea "subtree: true"
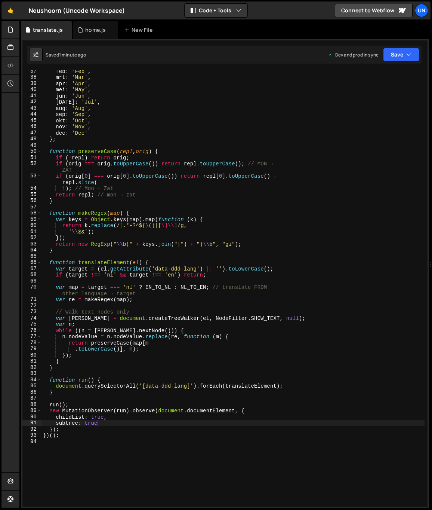
click at [223, 144] on div "feb : 'Feb' , mrt : 'Mar' , apr : 'Apr' , mei : 'May' , jun : 'Jun' , [DATE] : …" at bounding box center [233, 292] width 383 height 449
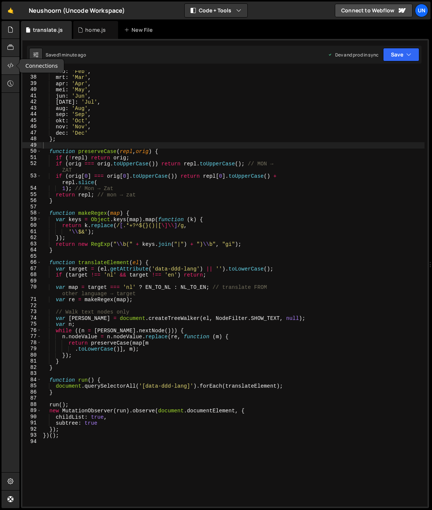
click at [11, 66] on icon at bounding box center [10, 65] width 6 height 8
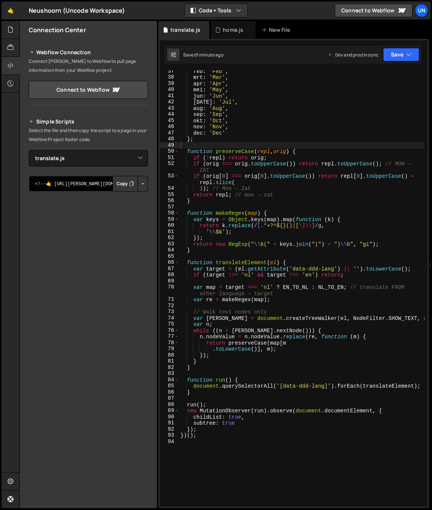
click at [94, 181] on textarea "<!--🤙 [URL][PERSON_NAME][DOMAIN_NAME]> <script>document.addEventListener("DOMCo…" at bounding box center [88, 184] width 119 height 16
click at [132, 182] on icon "Button group with nested dropdown" at bounding box center [131, 183] width 4 height 7
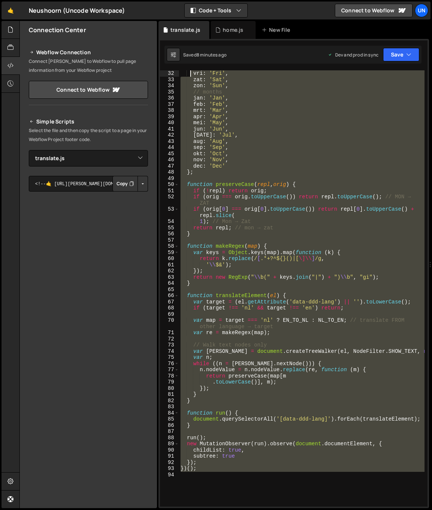
drag, startPoint x: 232, startPoint y: 444, endPoint x: 201, endPoint y: 60, distance: 385.8
click at [190, 56] on div "Debug Explain Copy translate.js home.js New File Saved 8 minutes ago Dev and pr…" at bounding box center [294, 264] width 271 height 487
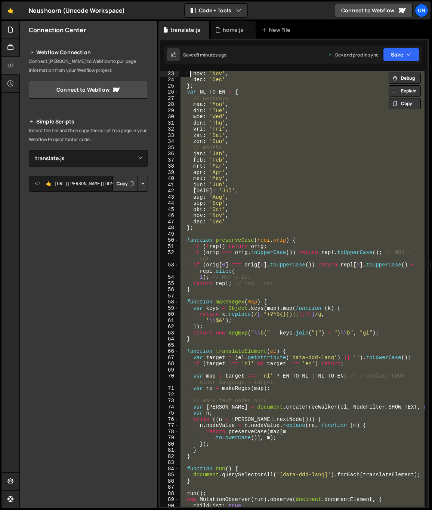
scroll to position [0, 0]
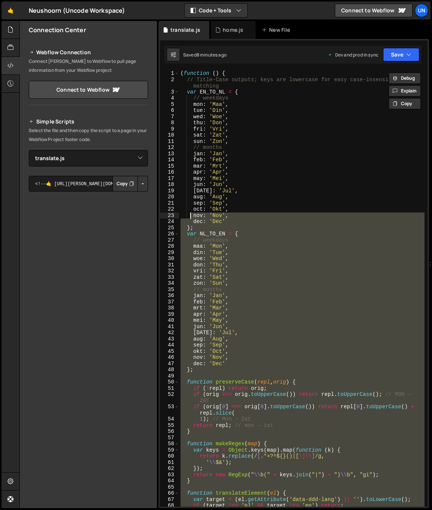
paste textarea
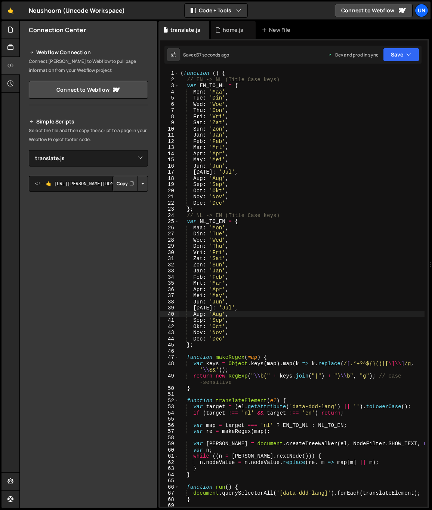
click at [340, 247] on div "( function ( ) { // EN -> NL (Title Case keys) var EN_TO_NL = { Mon : 'Maa' , T…" at bounding box center [302, 294] width 246 height 449
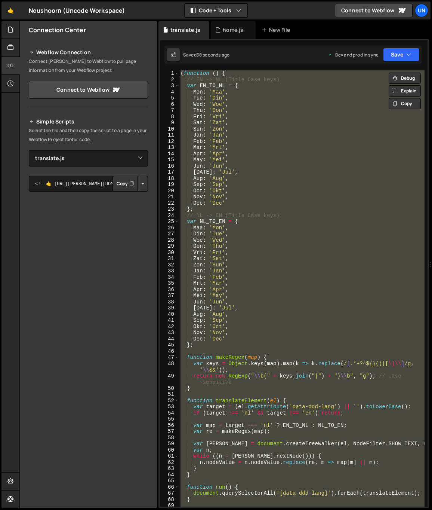
paste textarea
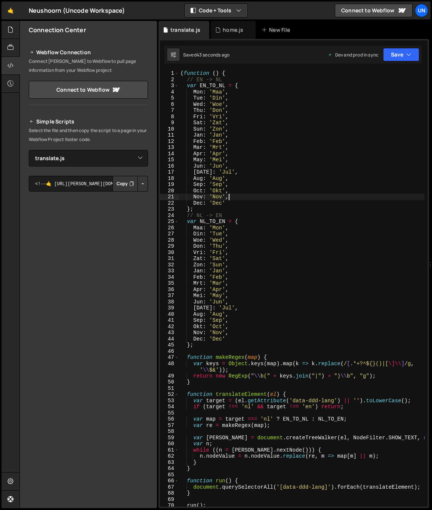
click at [314, 198] on div "( function ( ) { // EN -> NL var EN_TO_NL = { Mon : 'Maa' , Tue : 'Din' , Wed :…" at bounding box center [302, 297] width 246 height 455
click at [283, 236] on div "( function ( ) { // EN -> NL var EN_TO_NL = { Mon : 'Maa' , Tue : 'Din' , Wed :…" at bounding box center [302, 297] width 246 height 455
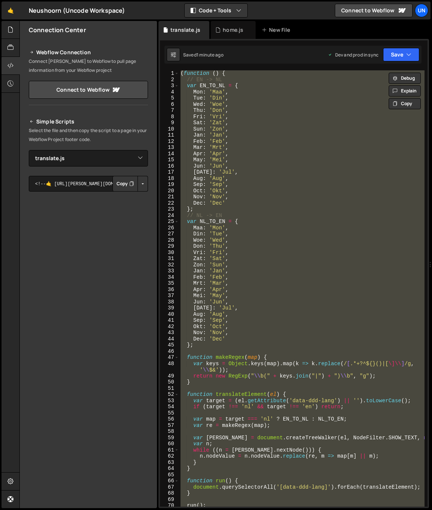
paste textarea
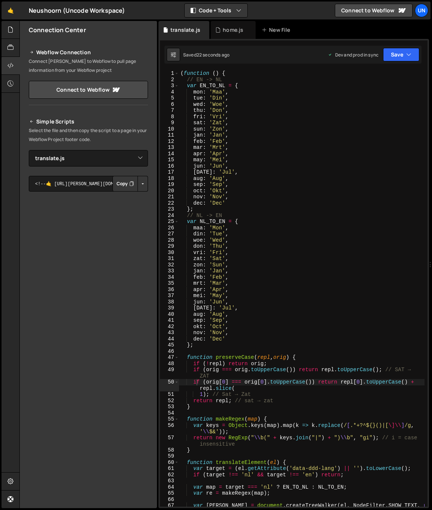
scroll to position [0, 0]
click at [201, 106] on div "( function ( ) { // EN -> NL var EN_TO_NL = { mon : 'Maa' , tue : 'Din' , wed :…" at bounding box center [302, 294] width 246 height 449
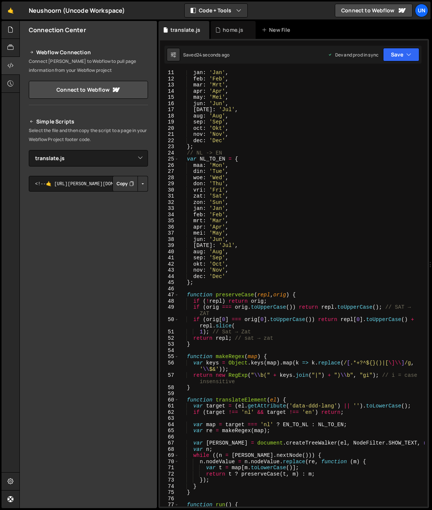
scroll to position [65, 0]
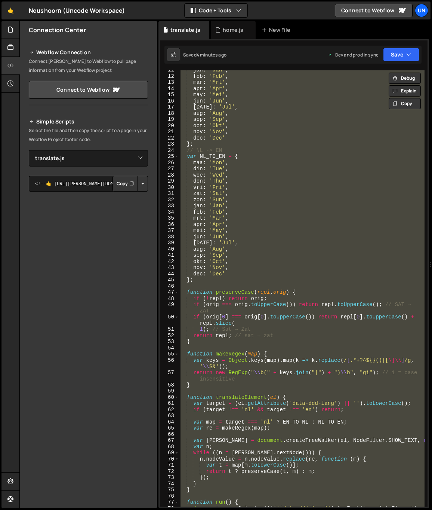
click at [313, 278] on div "jan : 'Jan' , feb : 'Feb' , mar : 'Mrt' , apr : 'Apr' , may : 'Mei' , jun : 'Ju…" at bounding box center [302, 288] width 246 height 436
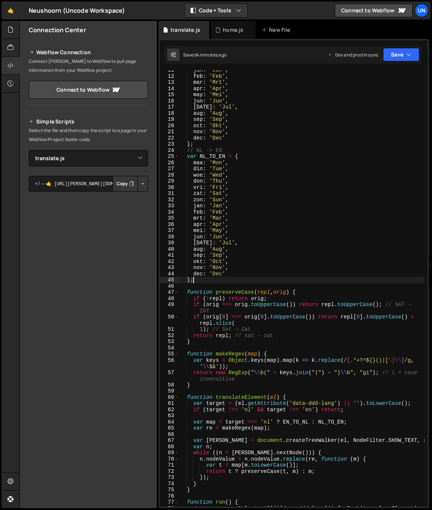
type textarea "})();"
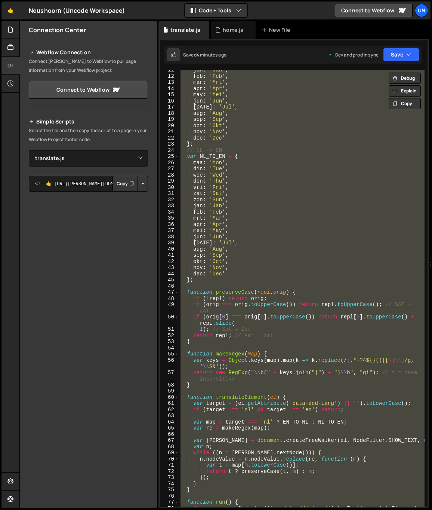
paste textarea
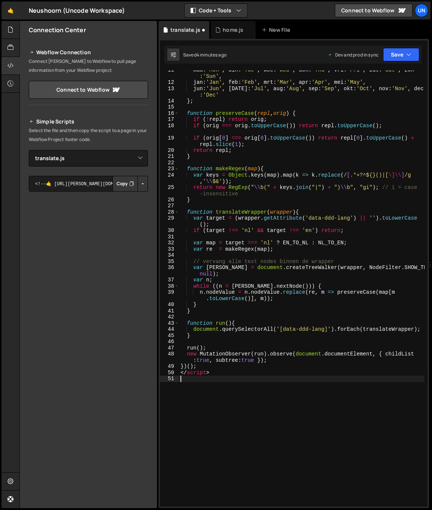
type textarea "if (orig[0] === orig[0].toUpperCase()) return repl[0].toUpperCase() + repl.slic…"
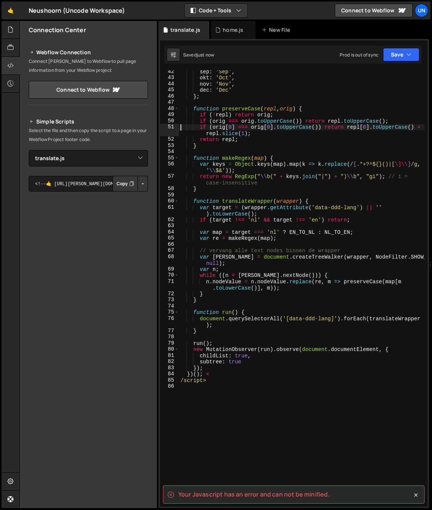
scroll to position [261, 0]
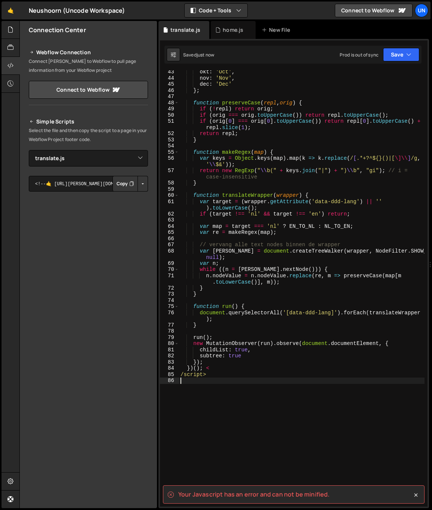
click at [221, 395] on div "okt : 'Oct' , nov : 'Nov' , dec : 'Dec' } ; function preserveCase ( repl , orig…" at bounding box center [302, 293] width 246 height 449
drag, startPoint x: 211, startPoint y: 375, endPoint x: 171, endPoint y: 374, distance: 40.0
click at [171, 374] on div "43 44 45 46 47 48 49 50 51 52 53 54 55 56 57 58 59 60 61 62 63 64 65 66 67 68 6…" at bounding box center [294, 288] width 268 height 436
type textarea "/script>"
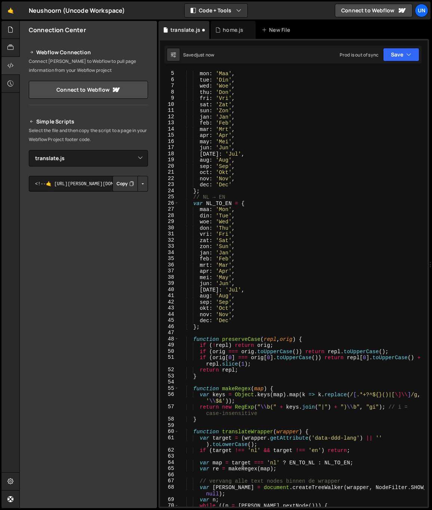
scroll to position [0, 0]
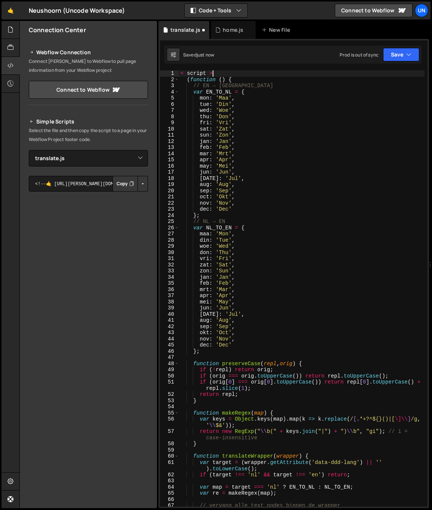
drag, startPoint x: 217, startPoint y: 72, endPoint x: 114, endPoint y: 63, distance: 102.9
click at [114, 63] on div "Files New File Javascript files 0 home.js 0 0 team.js 0 0 translate.js 0 CSS fi…" at bounding box center [225, 264] width 413 height 487
type textarea "< script >"
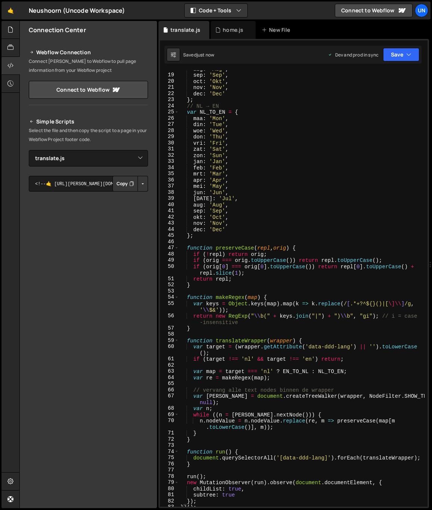
scroll to position [110, 0]
click at [332, 346] on div "aug : 'Aug' , sep : 'Sep' , oct : 'Okt' , nov : 'Nov' , dec : 'Dec' } ; // NL →…" at bounding box center [302, 289] width 246 height 449
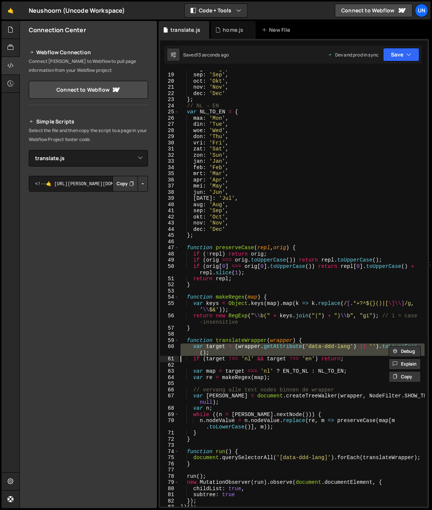
click at [319, 348] on div "aug : 'Aug' , sep : 'Sep' , oct : 'Okt' , nov : 'Nov' , dec : 'Dec' } ; // NL →…" at bounding box center [302, 288] width 246 height 436
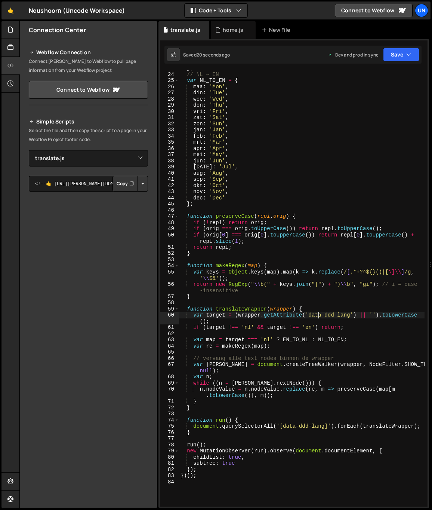
scroll to position [141, 0]
drag, startPoint x: 325, startPoint y: 428, endPoint x: 283, endPoint y: 425, distance: 42.3
click at [283, 425] on div "} ; // NL → EN var NL_TO_EN = { maa : 'Mon' , din : 'Tue' , woe : 'Wed' , don :…" at bounding box center [302, 289] width 246 height 449
type textarea "document.querySelectorAll('[data-ddd-lang]').forEach(translateWrapper);"
